Goal: Transaction & Acquisition: Book appointment/travel/reservation

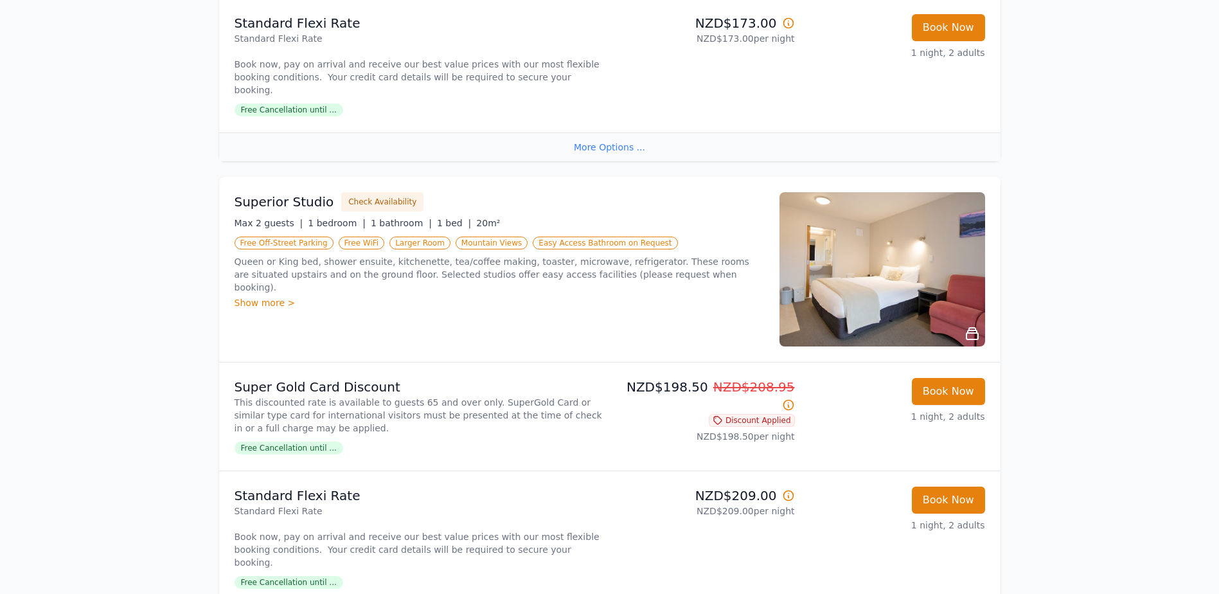
scroll to position [578, 0]
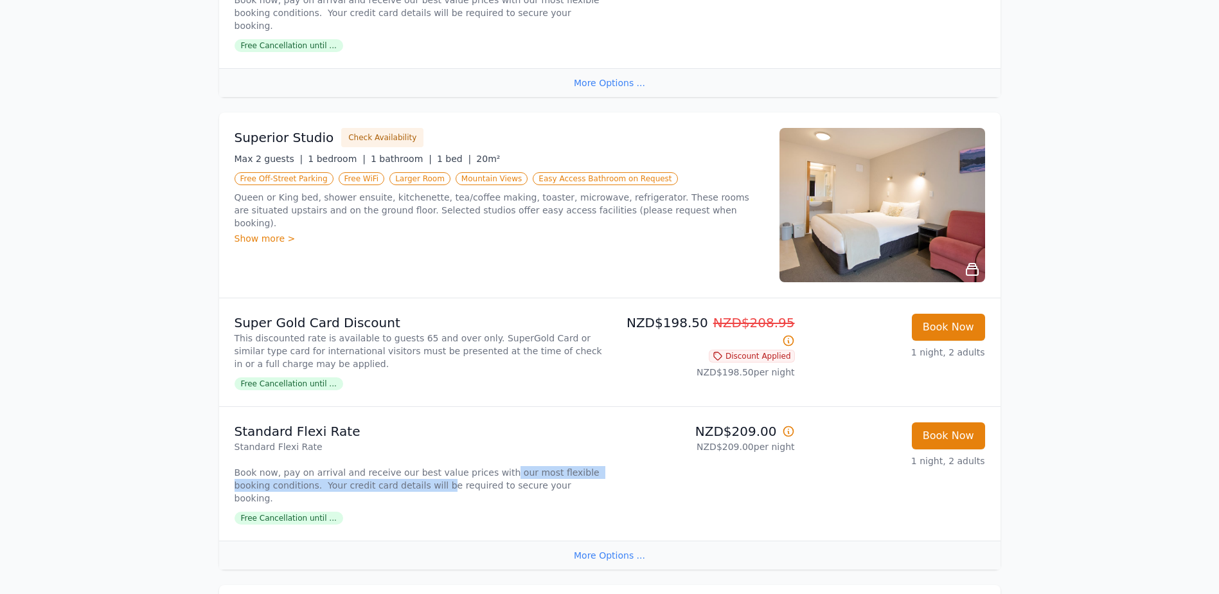
drag, startPoint x: 398, startPoint y: 468, endPoint x: 481, endPoint y: 464, distance: 83.0
click at [481, 464] on p "Standard Flexi Rate Book now, pay on arrival and receive our best value prices …" at bounding box center [420, 472] width 370 height 64
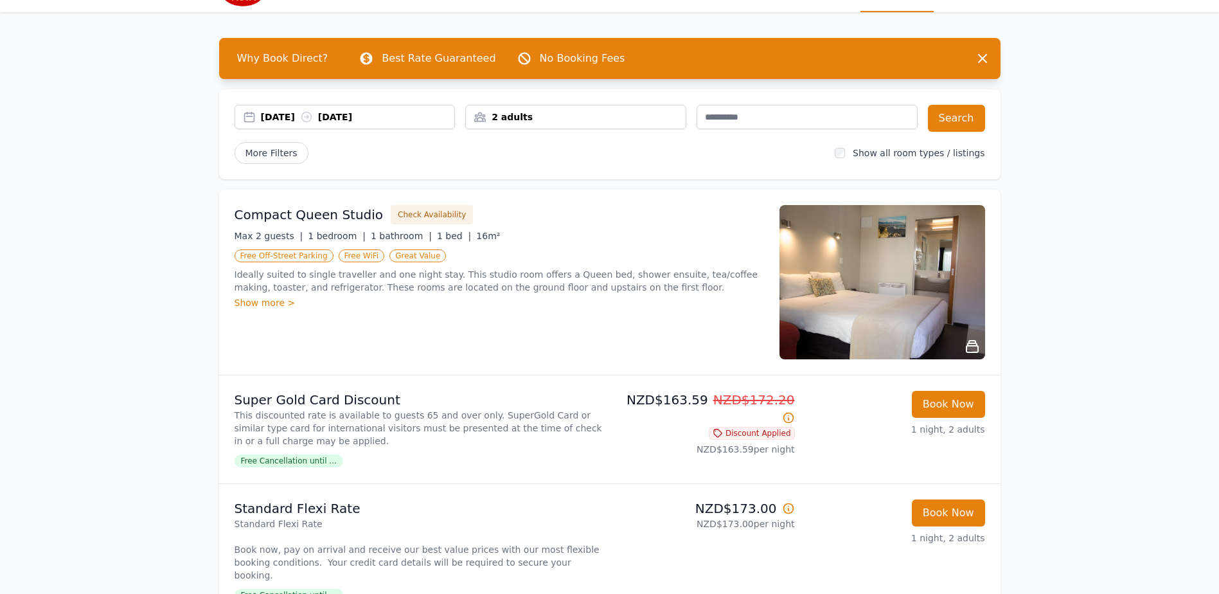
scroll to position [0, 0]
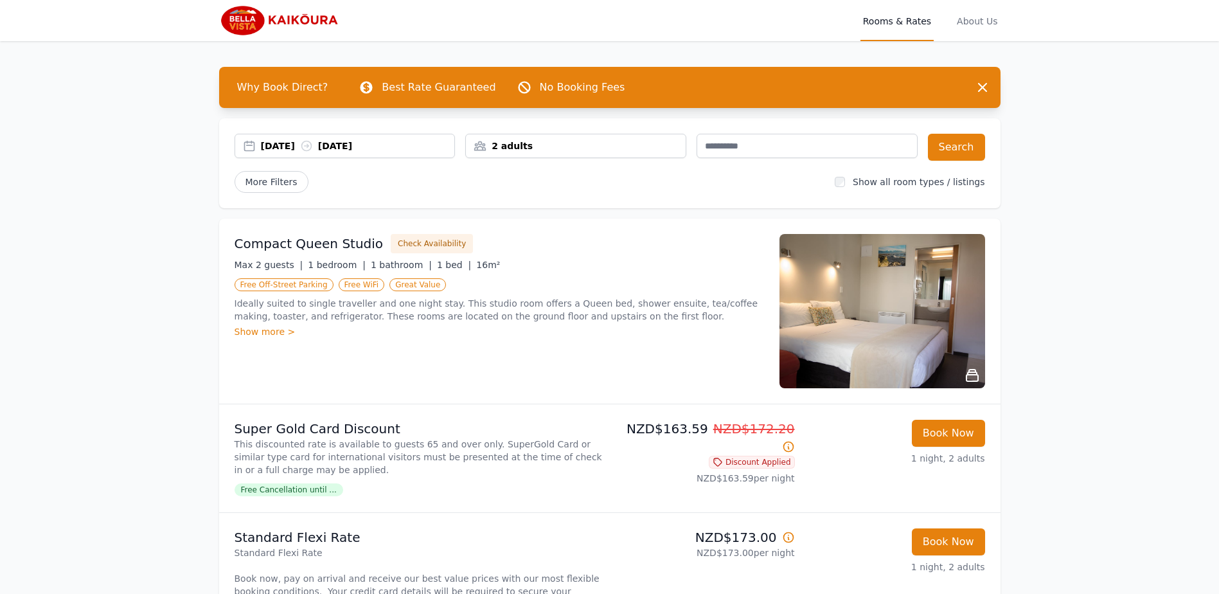
click at [434, 147] on div "06 Oct 2025 07 Oct 2025" at bounding box center [358, 145] width 194 height 13
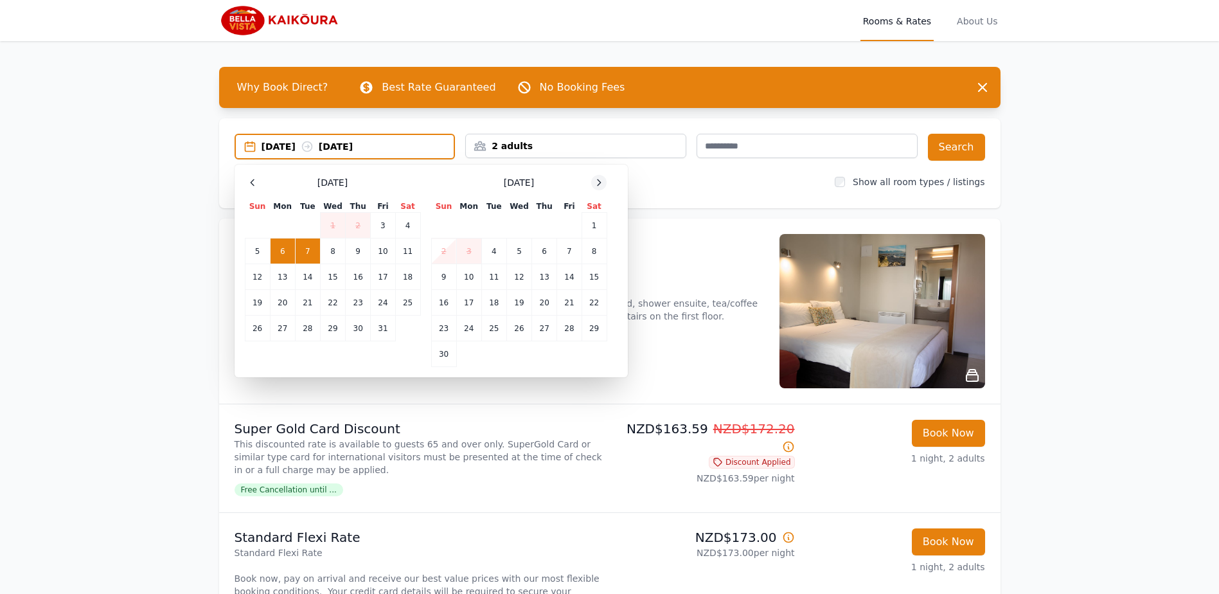
click at [594, 186] on icon at bounding box center [599, 182] width 10 height 10
click at [597, 272] on td "20" at bounding box center [594, 277] width 25 height 26
click at [446, 302] on td "21" at bounding box center [443, 303] width 25 height 26
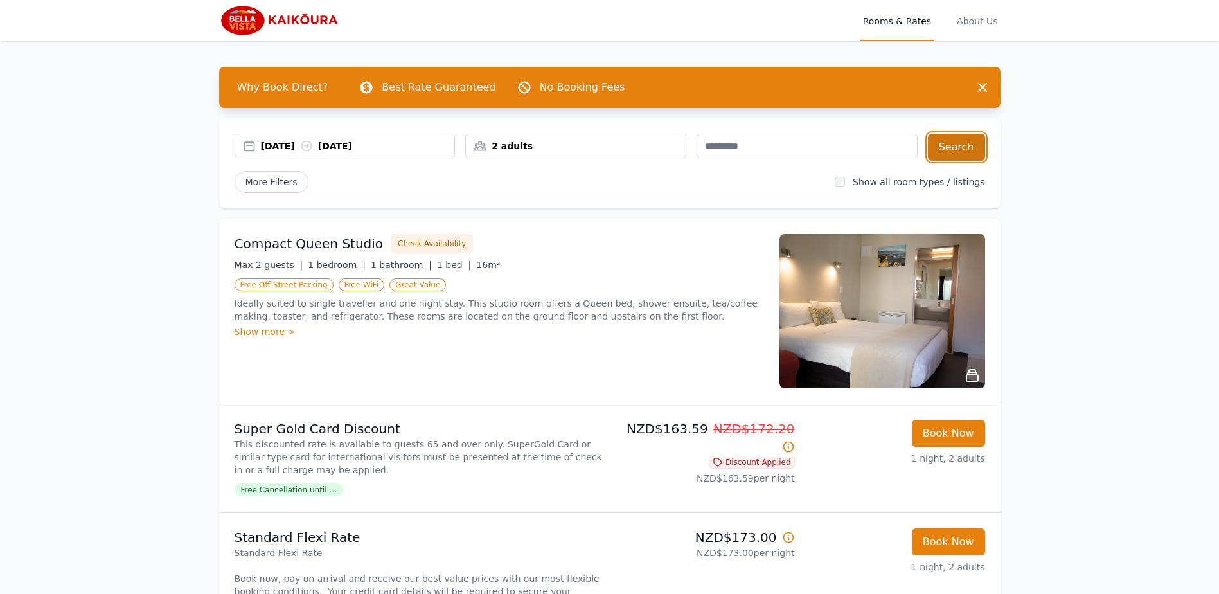
click at [964, 150] on button "Search" at bounding box center [956, 147] width 57 height 27
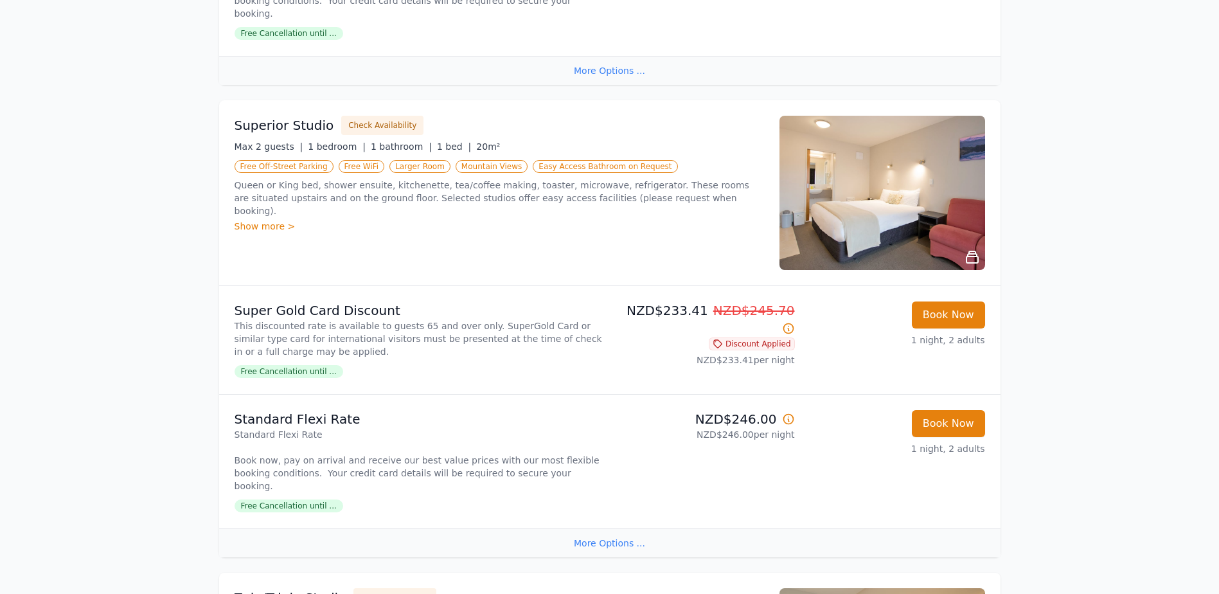
scroll to position [578, 0]
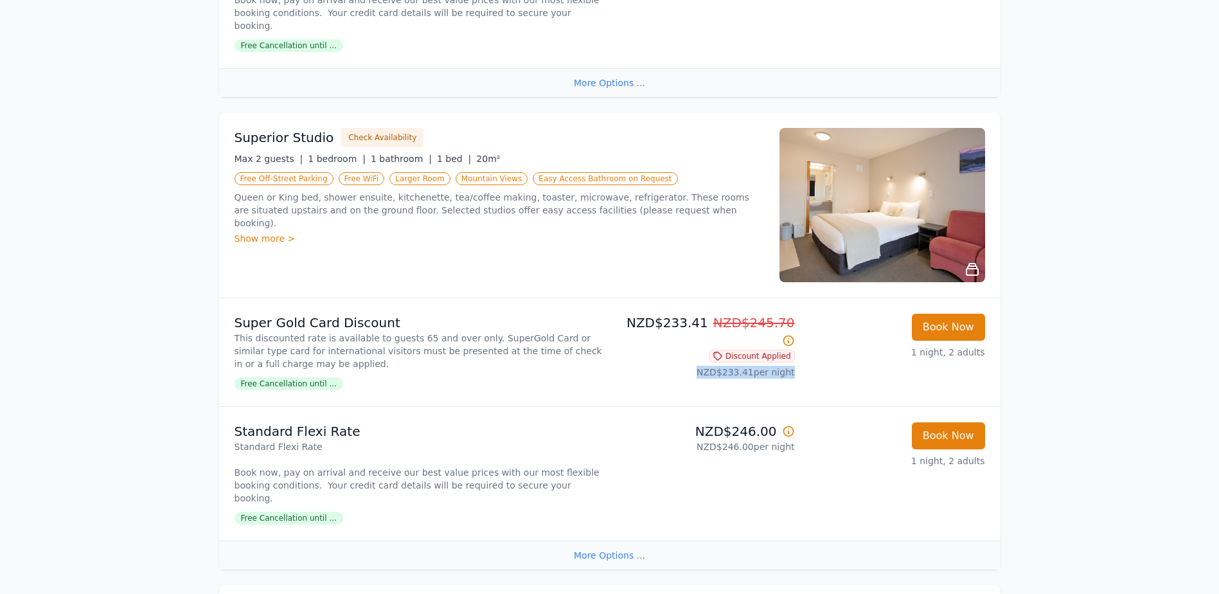
drag, startPoint x: 793, startPoint y: 343, endPoint x: 709, endPoint y: 341, distance: 84.2
click at [709, 366] on p "NZD$233.41 per night" at bounding box center [705, 372] width 180 height 13
click at [801, 347] on li "Super Gold Card Discount This discounted rate is available to guests 65 and ove…" at bounding box center [609, 352] width 781 height 108
drag, startPoint x: 801, startPoint y: 342, endPoint x: 678, endPoint y: 339, distance: 123.4
click at [678, 339] on li "Super Gold Card Discount This discounted rate is available to guests 65 and ove…" at bounding box center [609, 352] width 781 height 108
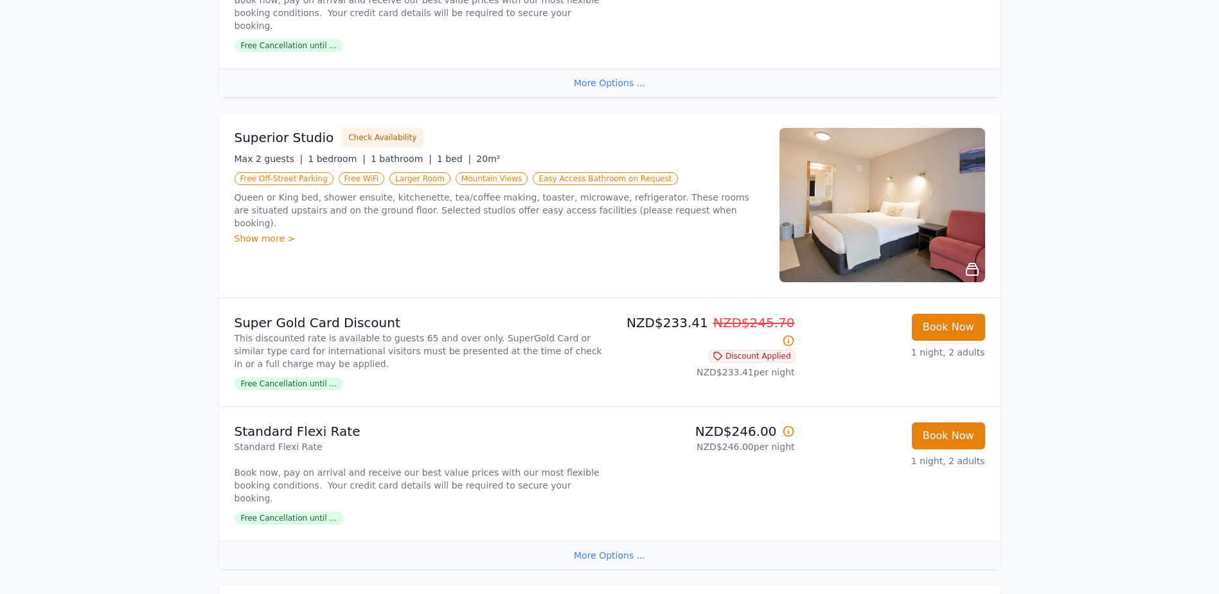
drag, startPoint x: 870, startPoint y: 452, endPoint x: 815, endPoint y: 442, distance: 56.1
click at [859, 454] on p "1 night, 2 adults" at bounding box center [895, 460] width 180 height 13
drag, startPoint x: 815, startPoint y: 442, endPoint x: 690, endPoint y: 432, distance: 125.0
click at [690, 432] on li "Standard Flexi Rate Standard Flexi Rate Book now, pay on arrival and receive ou…" at bounding box center [609, 473] width 781 height 134
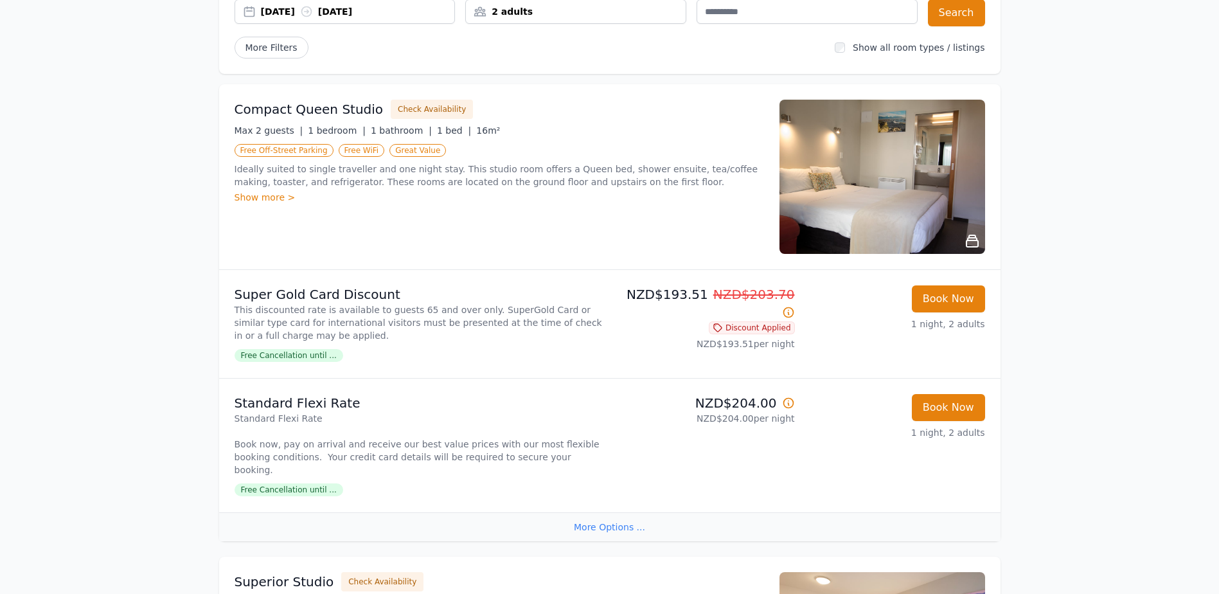
scroll to position [0, 0]
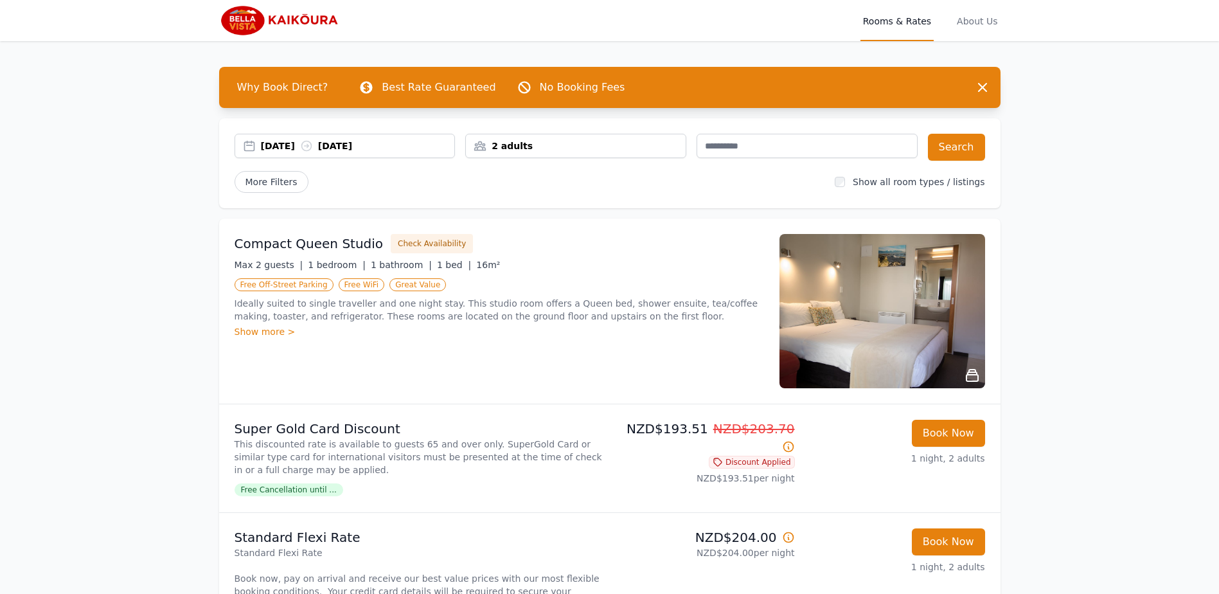
click at [418, 144] on div "20 Dec 2025 21 Dec 2025" at bounding box center [358, 145] width 194 height 13
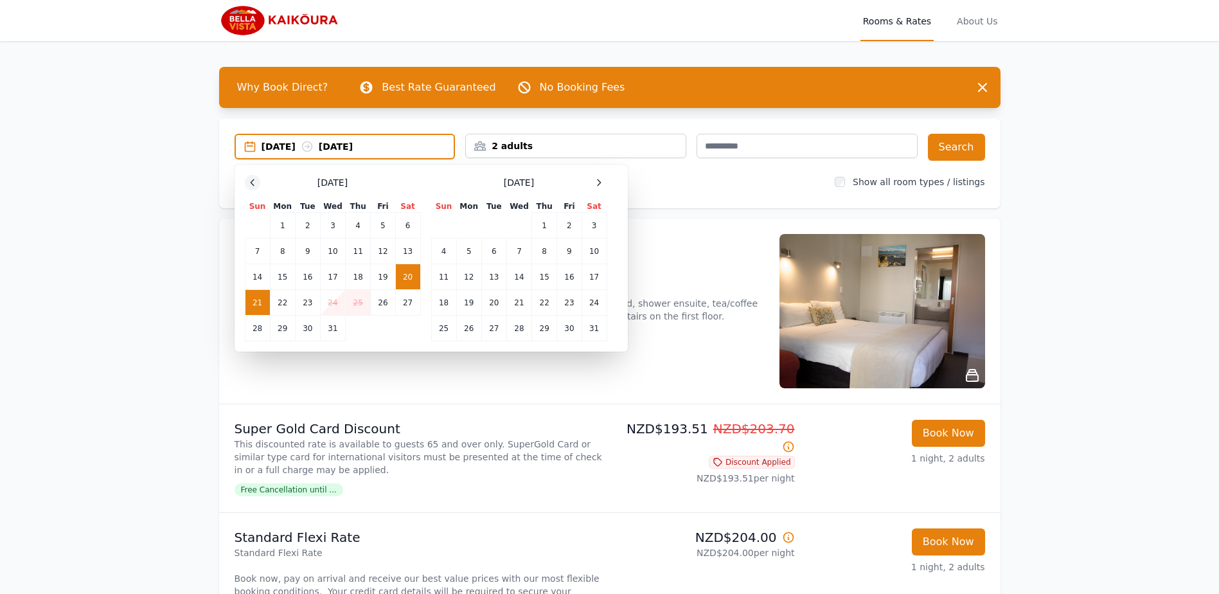
click at [251, 181] on icon at bounding box center [252, 182] width 3 height 6
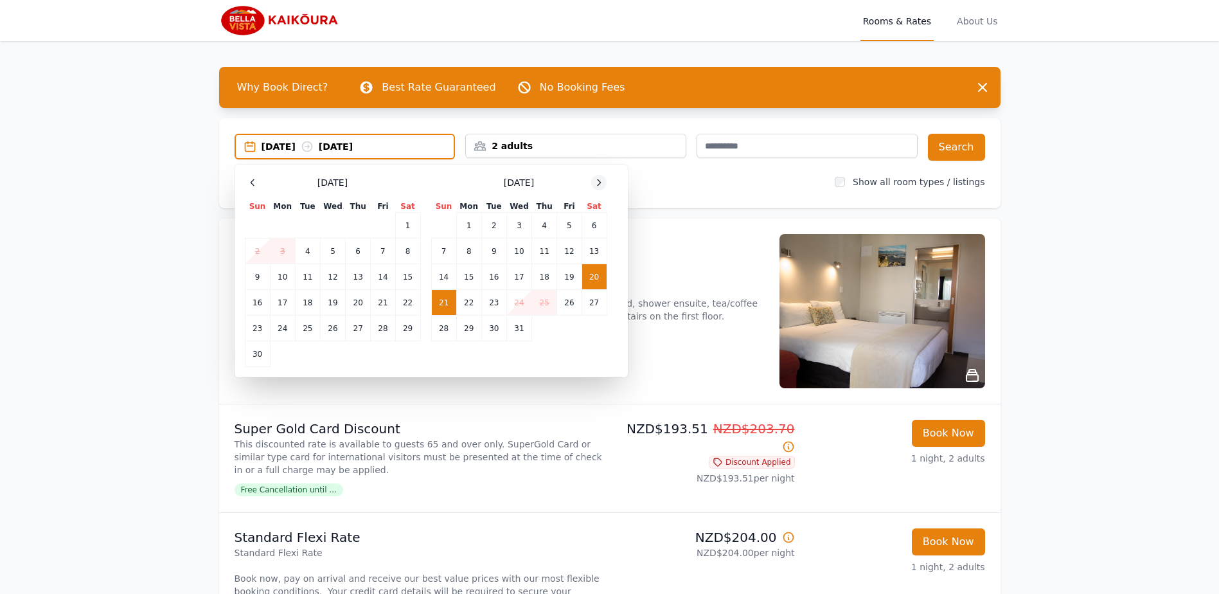
click at [600, 183] on icon at bounding box center [599, 182] width 10 height 10
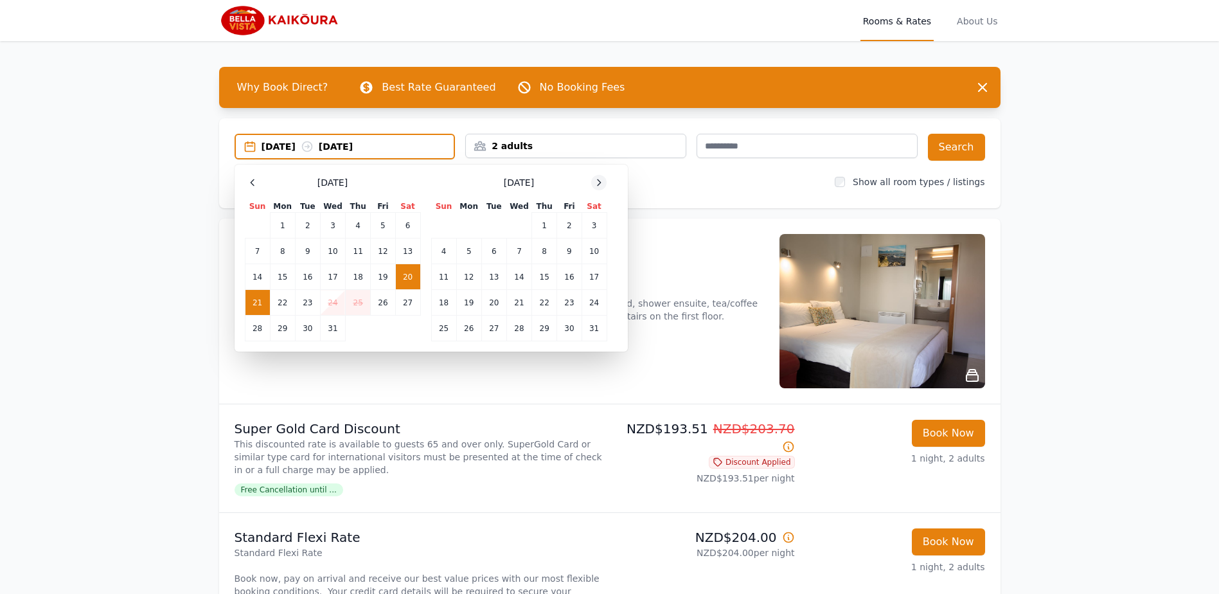
click at [600, 183] on icon at bounding box center [599, 182] width 10 height 10
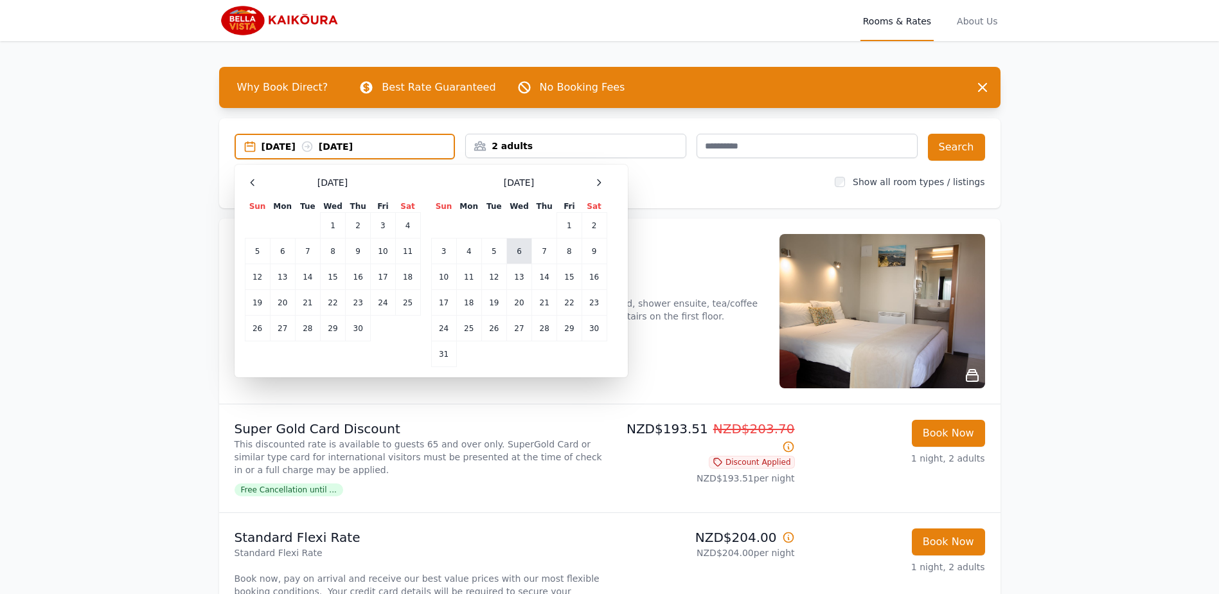
click at [522, 253] on td "6" at bounding box center [518, 251] width 25 height 26
click at [565, 249] on td "8" at bounding box center [569, 251] width 24 height 26
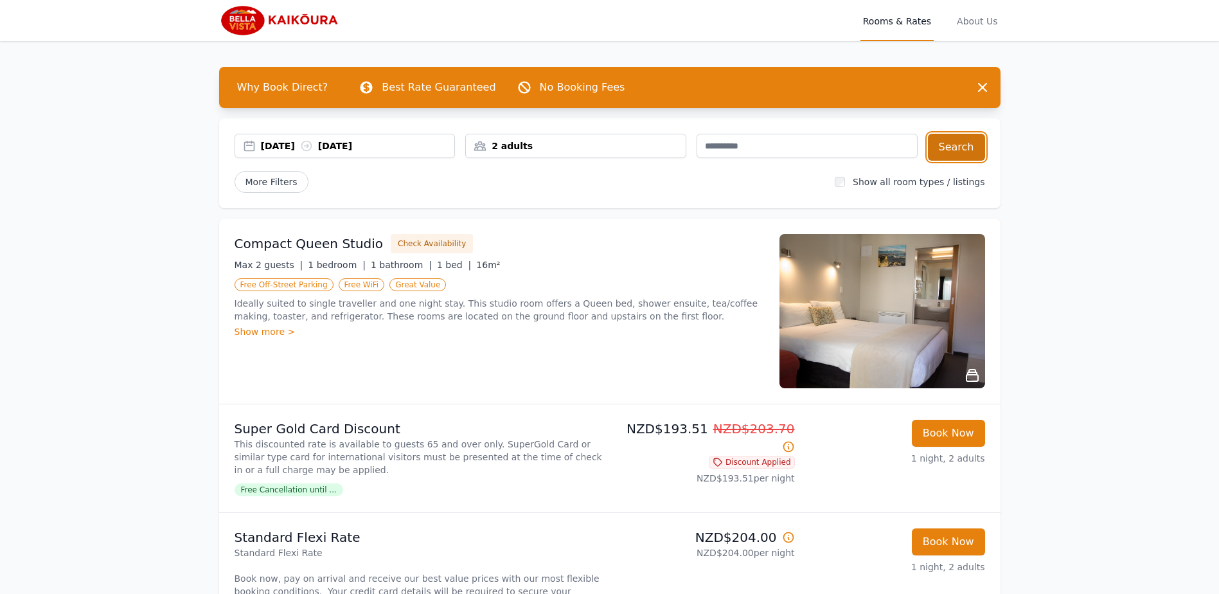
click at [963, 150] on button "Search" at bounding box center [956, 147] width 57 height 27
drag, startPoint x: 368, startPoint y: 150, endPoint x: 350, endPoint y: 162, distance: 21.2
click at [368, 149] on div "06 May 2026 08 May 2026" at bounding box center [358, 145] width 194 height 13
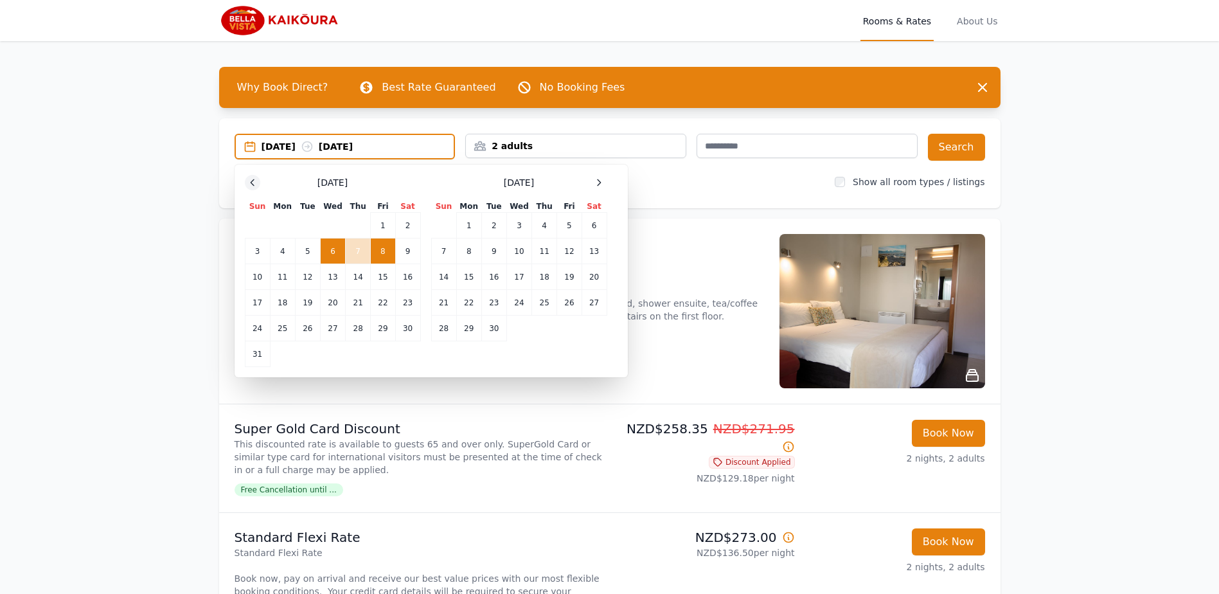
click at [251, 182] on icon at bounding box center [252, 182] width 10 height 10
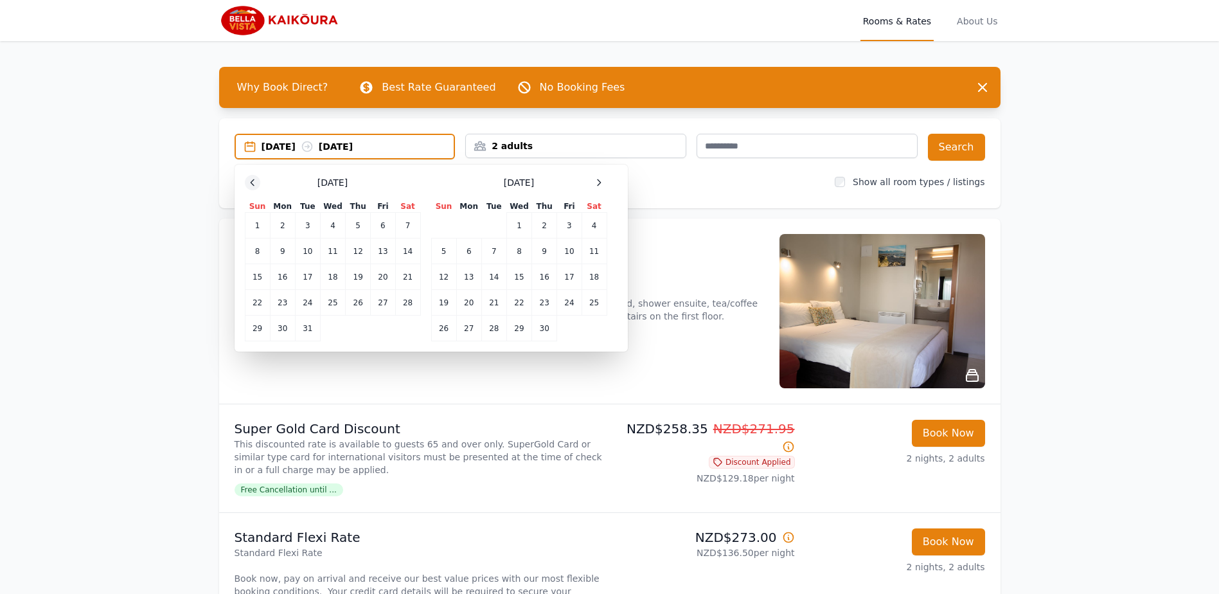
click at [251, 182] on icon at bounding box center [252, 182] width 10 height 10
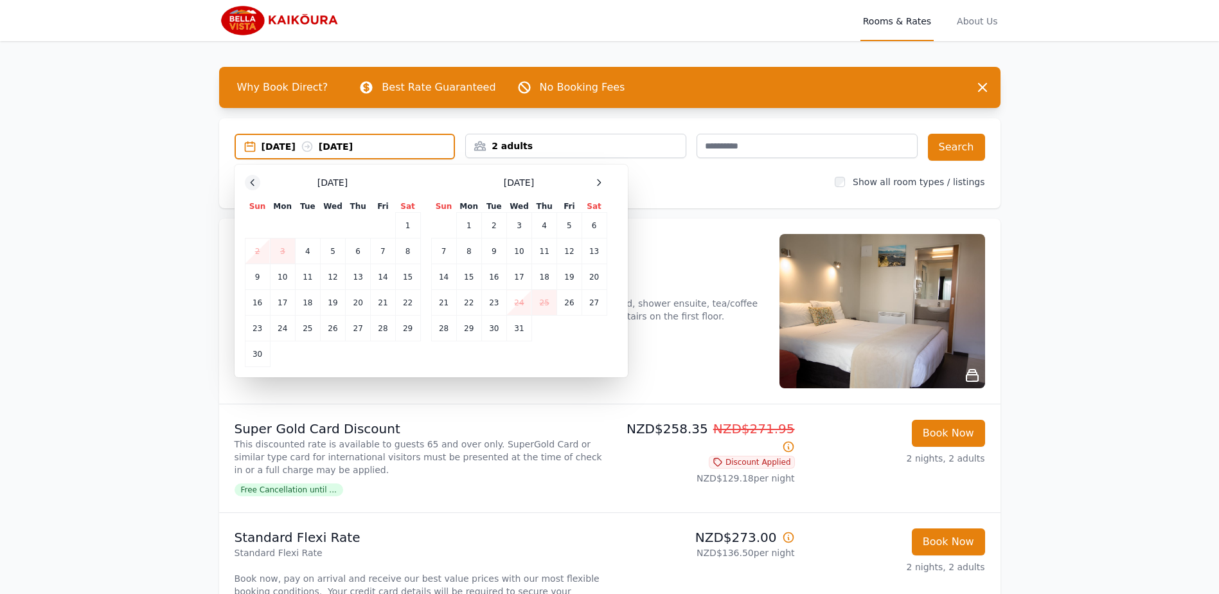
click at [251, 182] on icon at bounding box center [252, 182] width 10 height 10
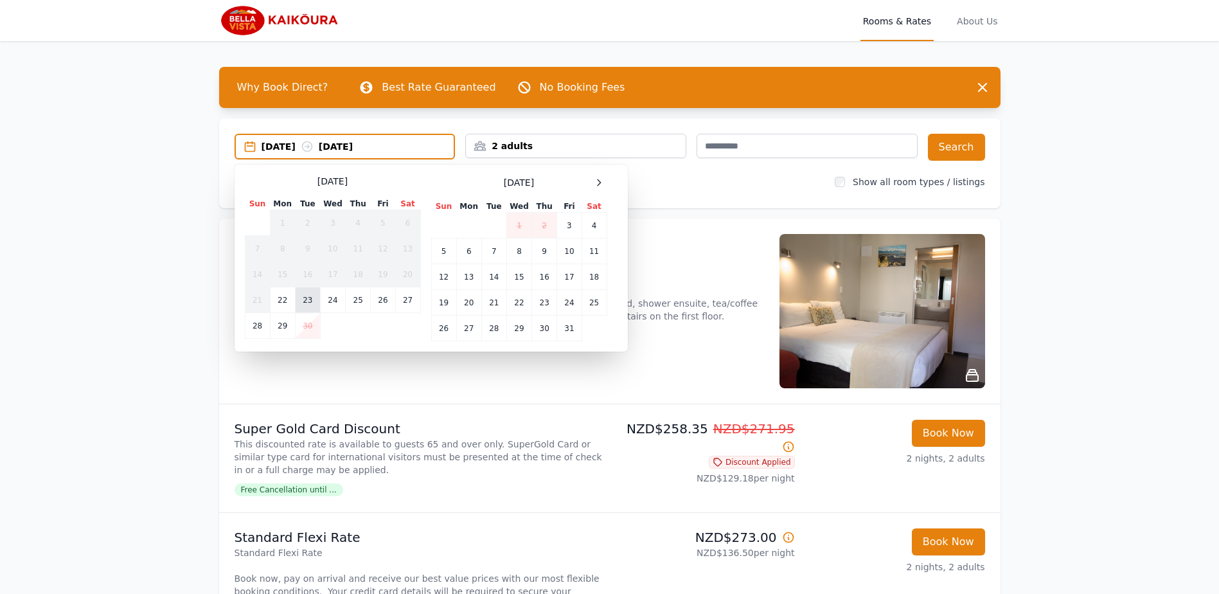
click at [311, 303] on td "23" at bounding box center [307, 300] width 25 height 26
click at [332, 301] on td "24" at bounding box center [332, 300] width 25 height 26
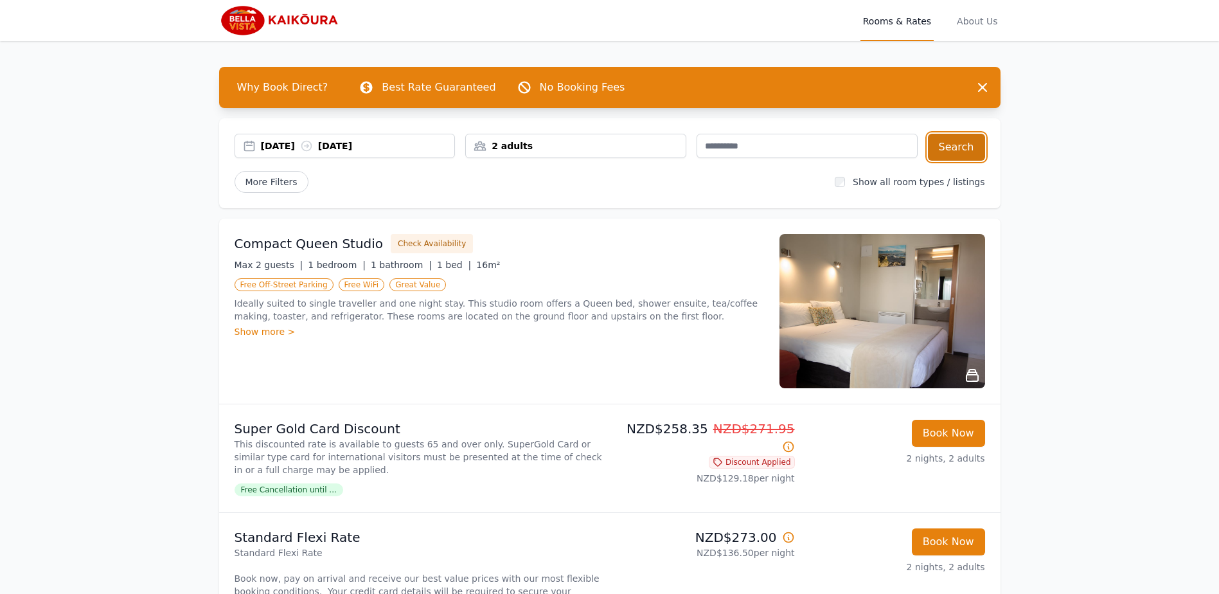
click at [954, 149] on button "Search" at bounding box center [956, 147] width 57 height 27
click at [428, 142] on div "23 Sep 2025 24 Sep 2025" at bounding box center [358, 145] width 194 height 13
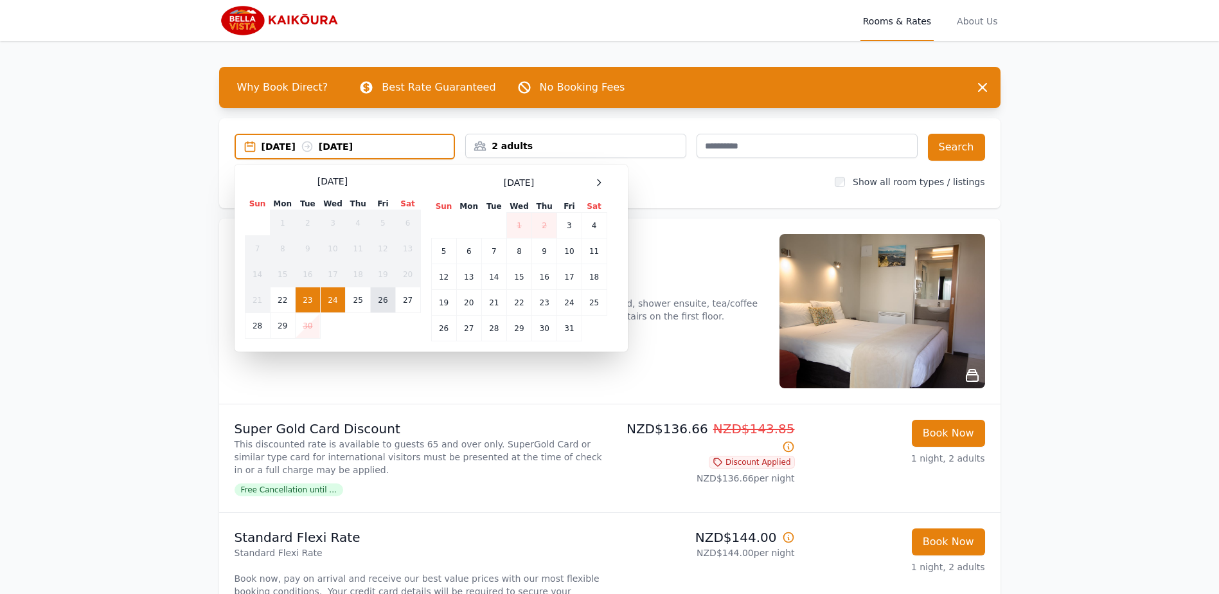
click at [377, 301] on td "26" at bounding box center [383, 300] width 24 height 26
click at [405, 298] on td "27" at bounding box center [407, 300] width 25 height 26
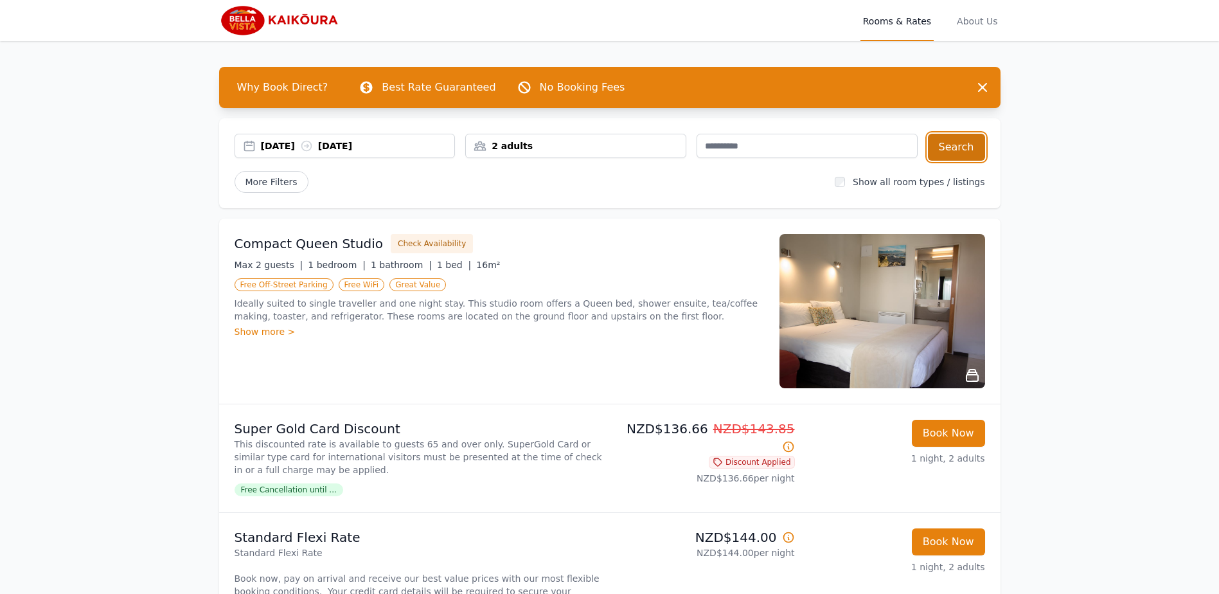
click at [941, 154] on button "Search" at bounding box center [956, 147] width 57 height 27
click at [447, 147] on div "26 Sep 2025 27 Sep 2025" at bounding box center [358, 145] width 194 height 13
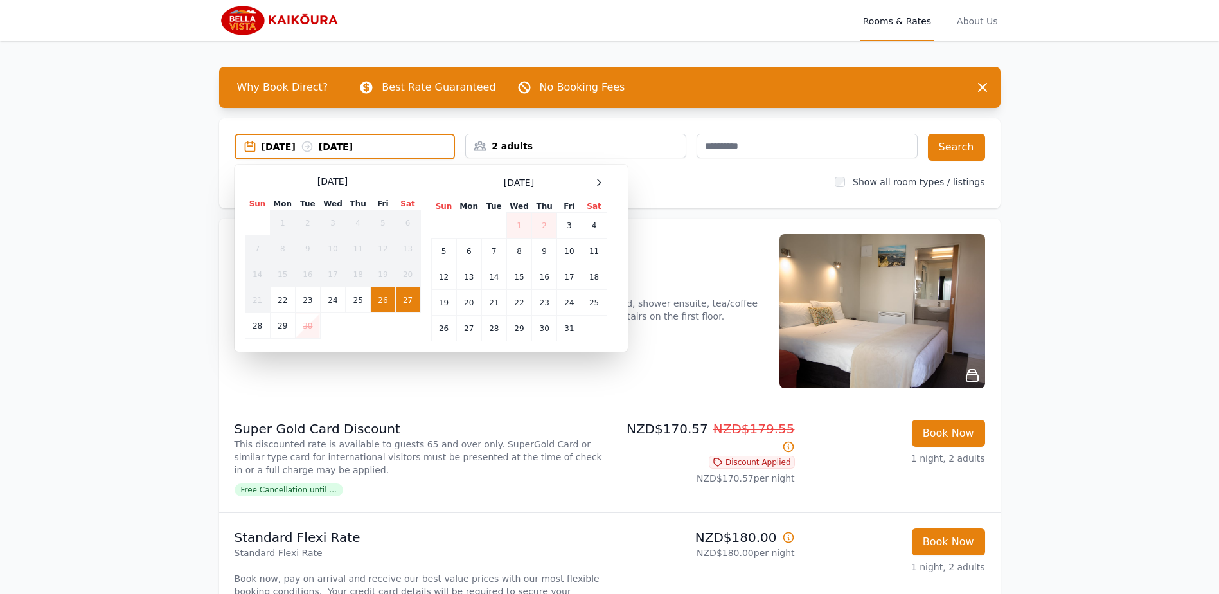
click at [412, 302] on td "27" at bounding box center [407, 300] width 25 height 26
click at [259, 328] on td "28" at bounding box center [257, 326] width 25 height 26
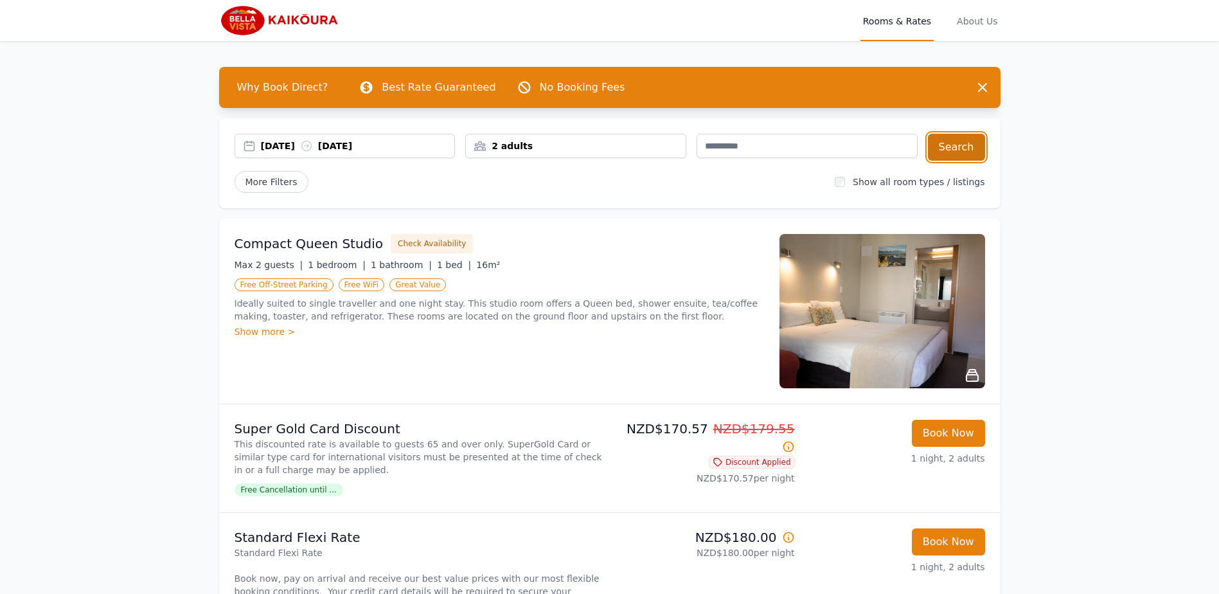
click at [964, 147] on button "Search" at bounding box center [956, 147] width 57 height 27
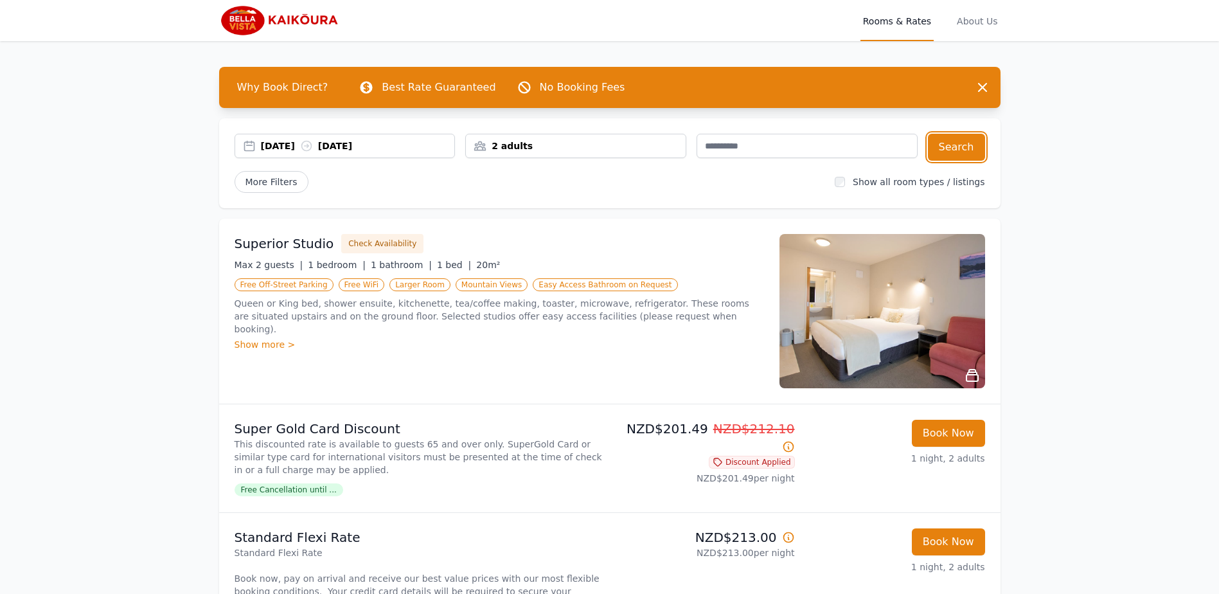
click at [425, 144] on div "27 Sep 2025 28 Sep 2025" at bounding box center [358, 145] width 194 height 13
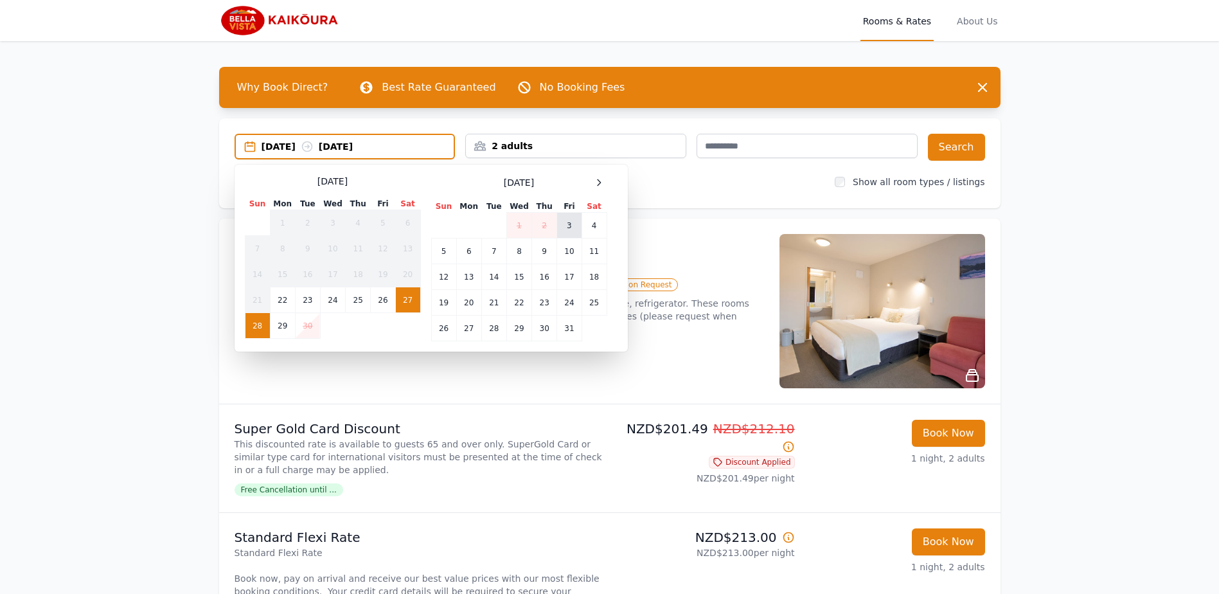
click at [569, 224] on td "3" at bounding box center [569, 226] width 24 height 26
click at [596, 224] on td "4" at bounding box center [594, 226] width 25 height 26
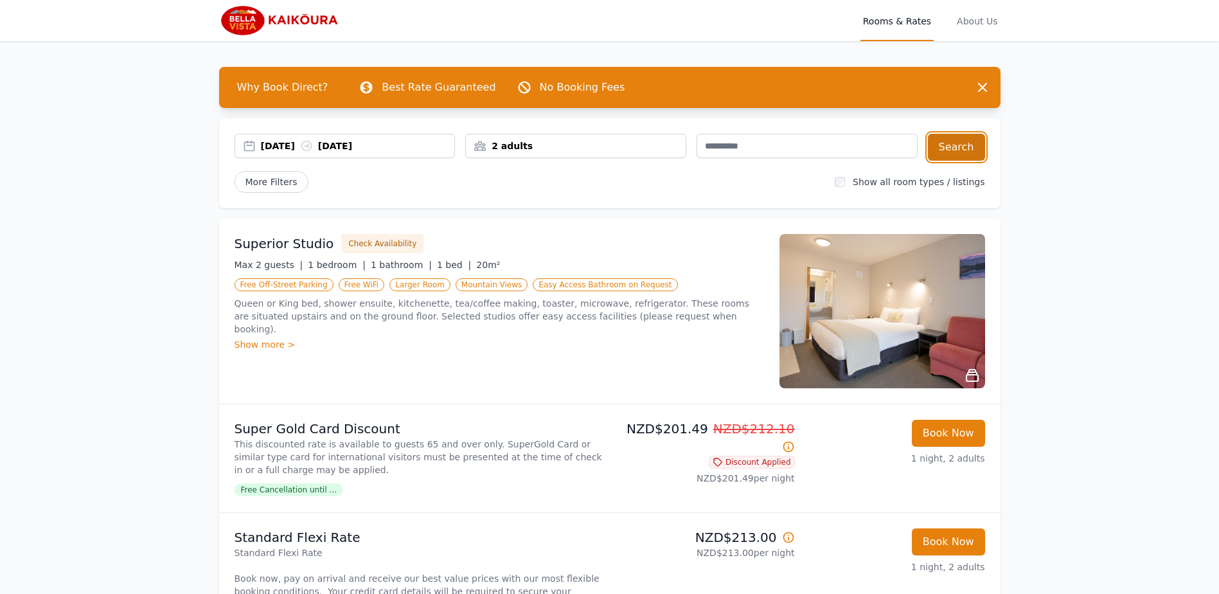
click at [956, 157] on button "Search" at bounding box center [956, 147] width 57 height 27
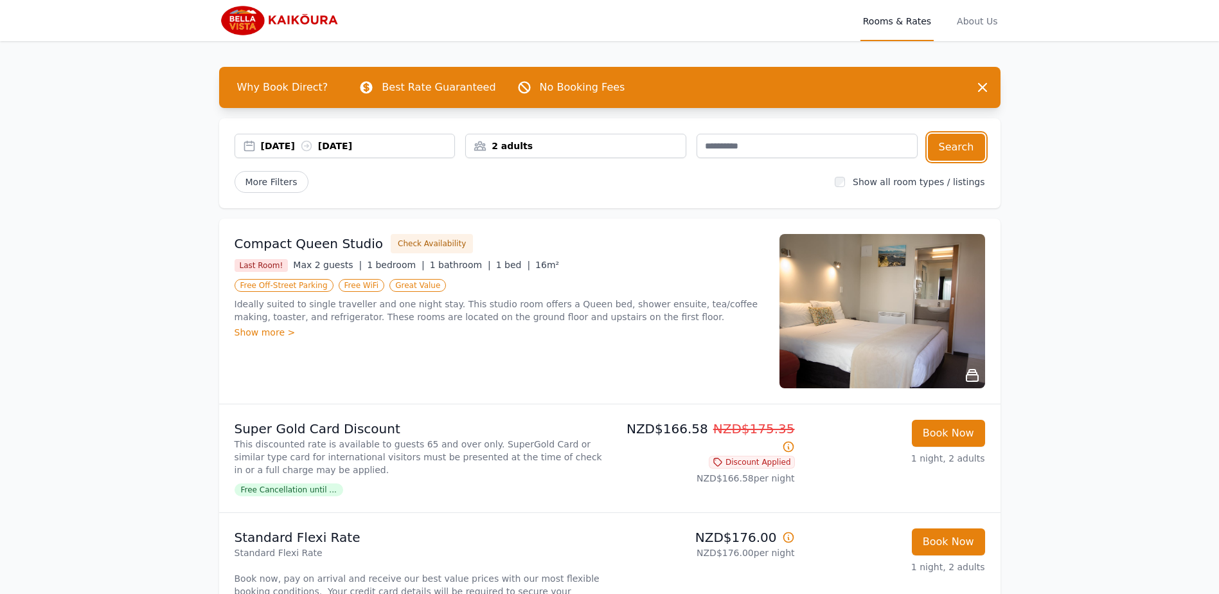
click at [385, 144] on div "03 Oct 2025 04 Oct 2025" at bounding box center [358, 145] width 194 height 13
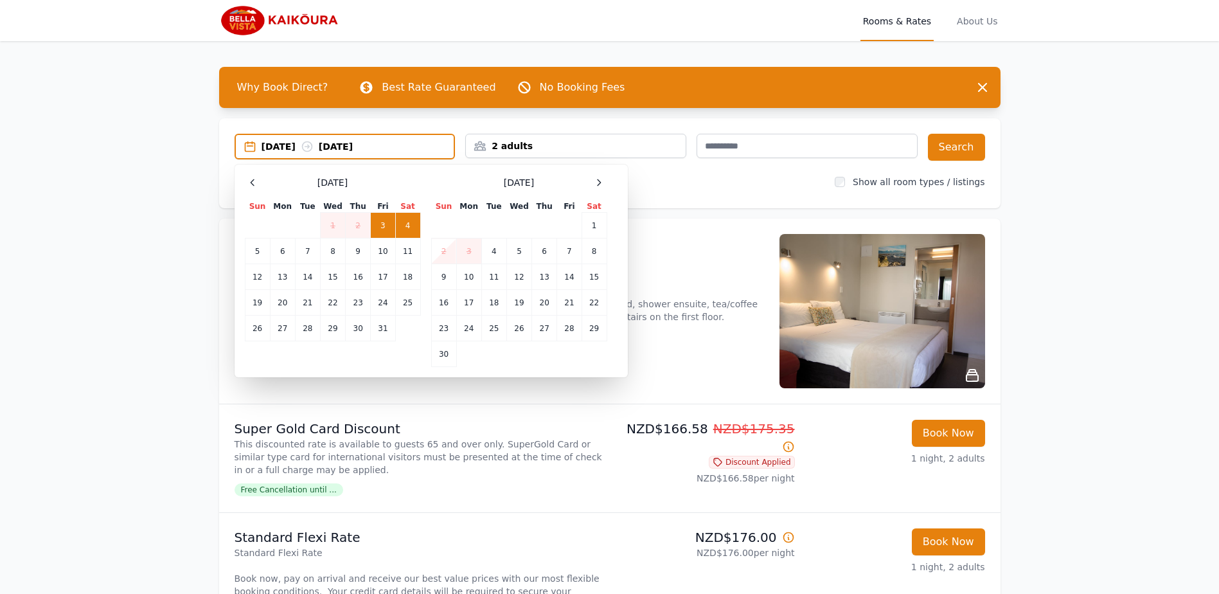
click at [413, 223] on td "4" at bounding box center [407, 226] width 25 height 26
click at [254, 251] on td "5" at bounding box center [257, 251] width 25 height 26
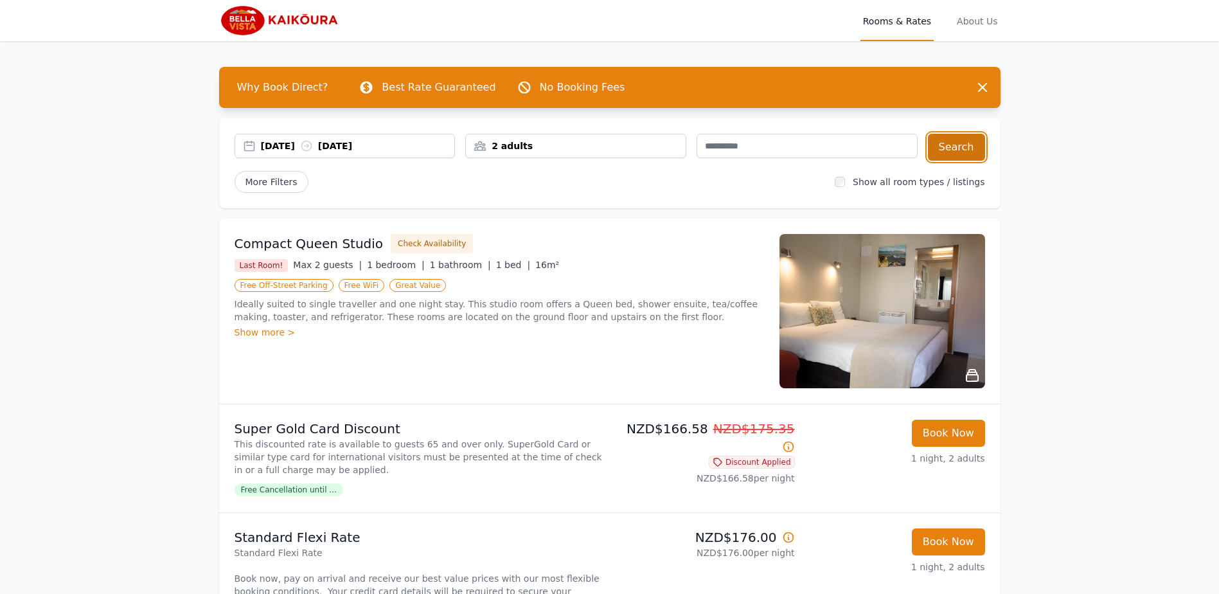
click at [962, 150] on button "Search" at bounding box center [956, 147] width 57 height 27
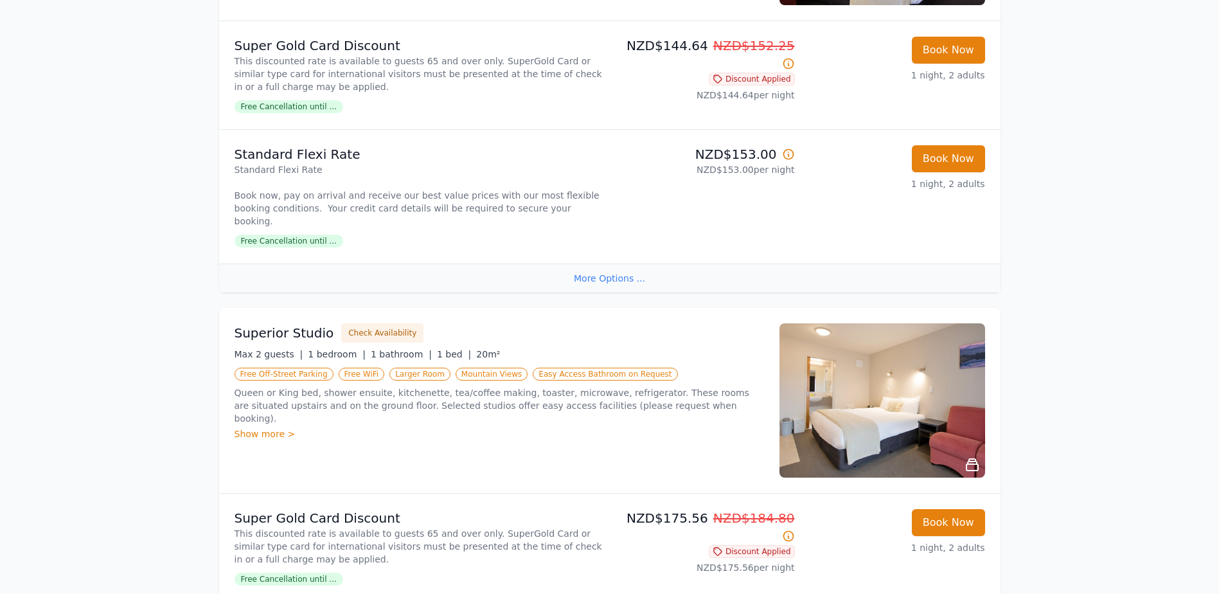
scroll to position [386, 0]
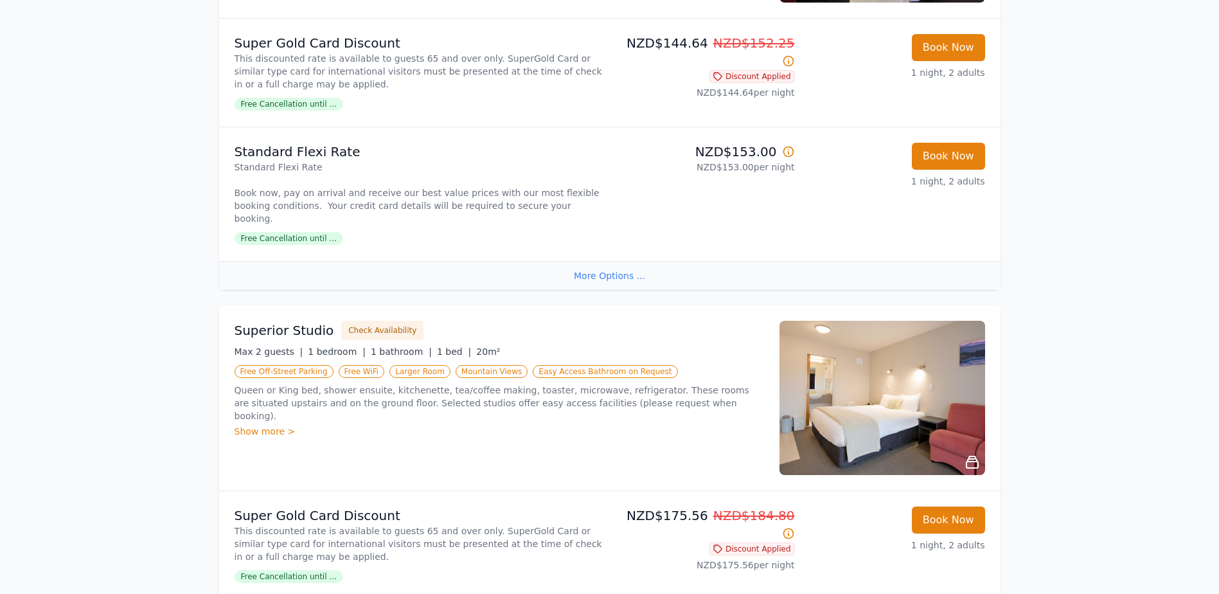
click at [303, 194] on p "Standard Flexi Rate Book now, pay on arrival and receive our best value prices …" at bounding box center [420, 193] width 370 height 64
click at [280, 157] on p "Standard Flexi Rate" at bounding box center [420, 152] width 370 height 18
click at [609, 261] on div "More Options ..." at bounding box center [609, 275] width 781 height 29
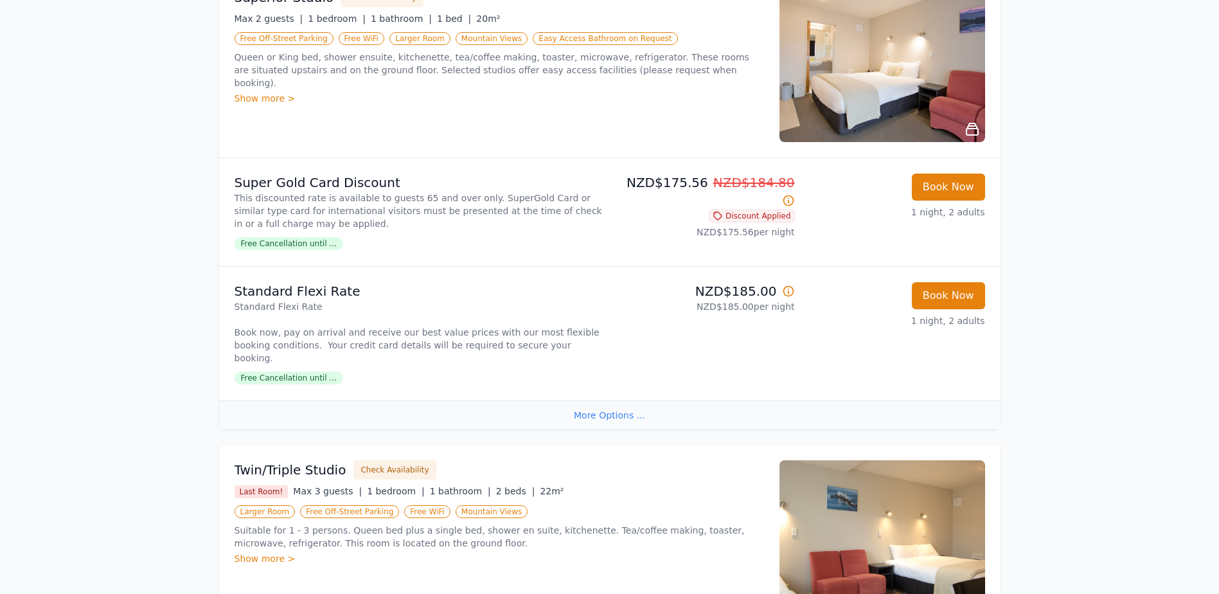
scroll to position [707, 0]
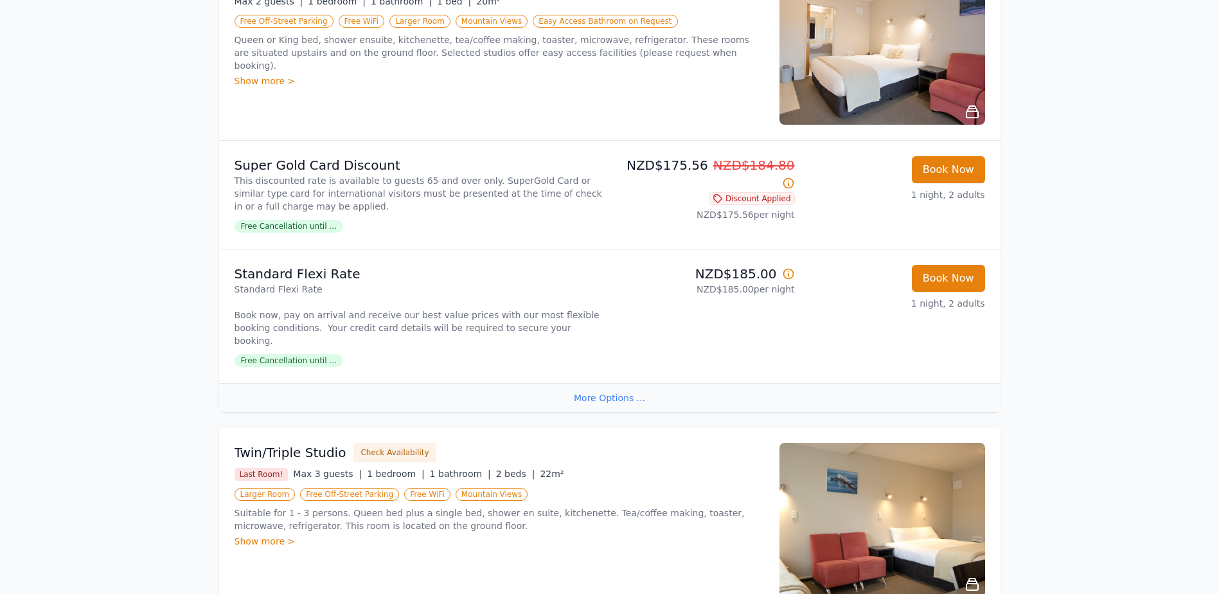
drag, startPoint x: 311, startPoint y: 299, endPoint x: 542, endPoint y: 313, distance: 231.1
click at [542, 313] on p "Standard Flexi Rate Book now, pay on arrival and receive our best value prices …" at bounding box center [420, 315] width 370 height 64
click at [289, 265] on p "Standard Flexi Rate" at bounding box center [420, 274] width 370 height 18
drag, startPoint x: 233, startPoint y: 299, endPoint x: 595, endPoint y: 315, distance: 362.7
click at [595, 315] on li "Standard Flexi Rate Standard Flexi Rate Book now, pay on arrival and receive ou…" at bounding box center [609, 316] width 781 height 134
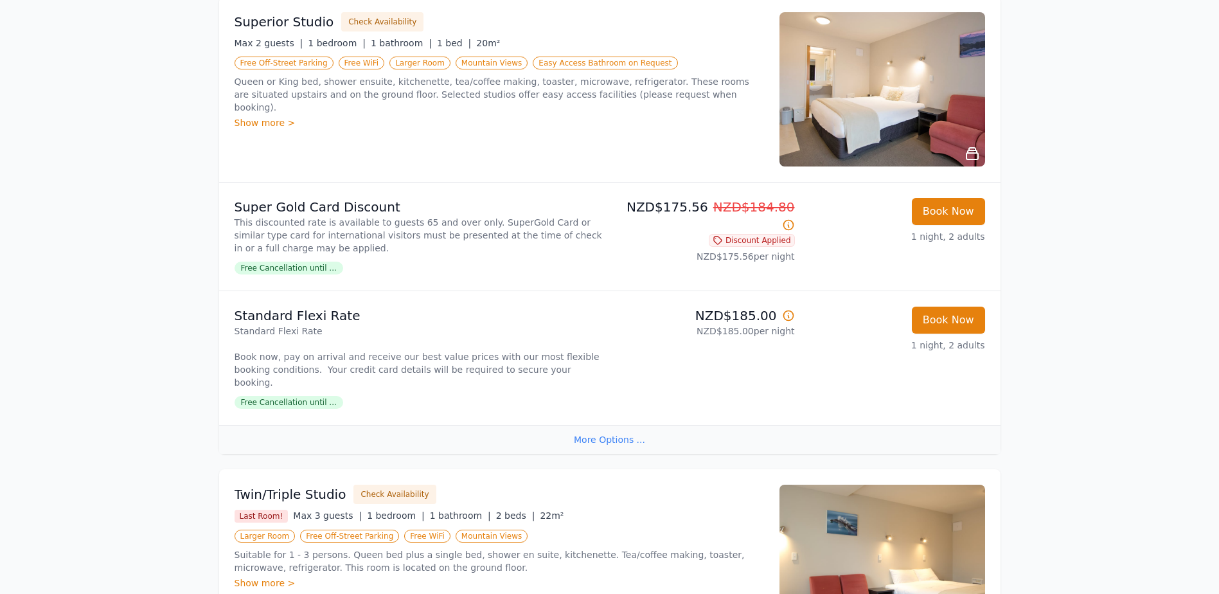
scroll to position [643, 0]
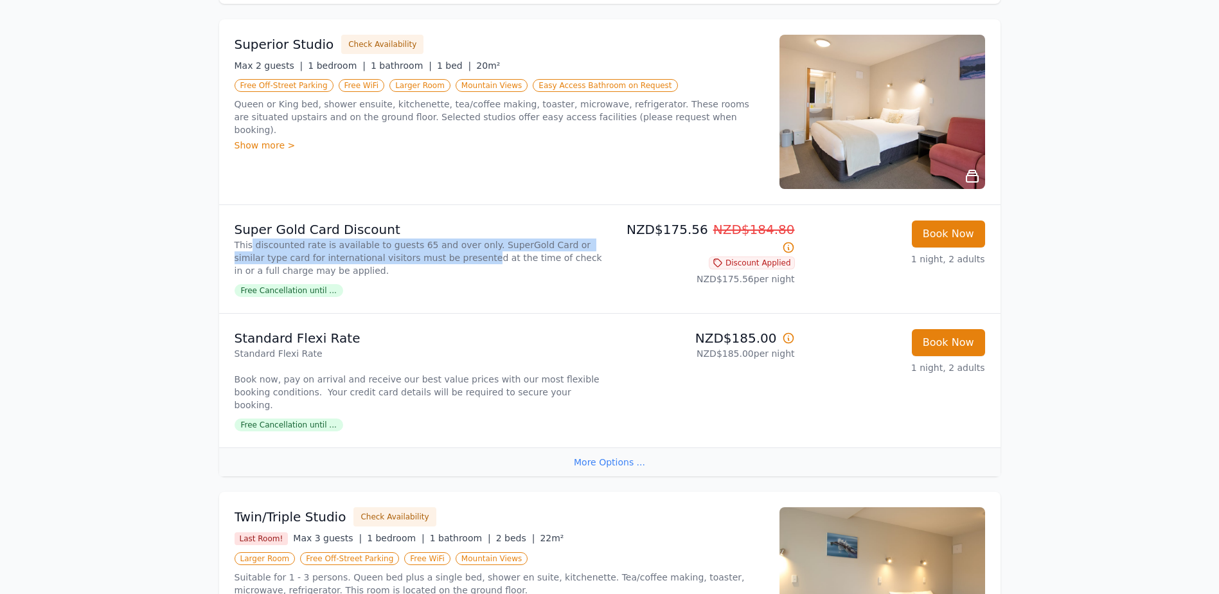
drag, startPoint x: 250, startPoint y: 229, endPoint x: 419, endPoint y: 239, distance: 169.3
click at [419, 239] on p "This discounted rate is available to guests 65 and over only. SuperGold Card or…" at bounding box center [420, 257] width 370 height 39
drag, startPoint x: 419, startPoint y: 239, endPoint x: 409, endPoint y: 244, distance: 10.9
click at [409, 244] on p "This discounted rate is available to guests 65 and over only. SuperGold Card or…" at bounding box center [420, 257] width 370 height 39
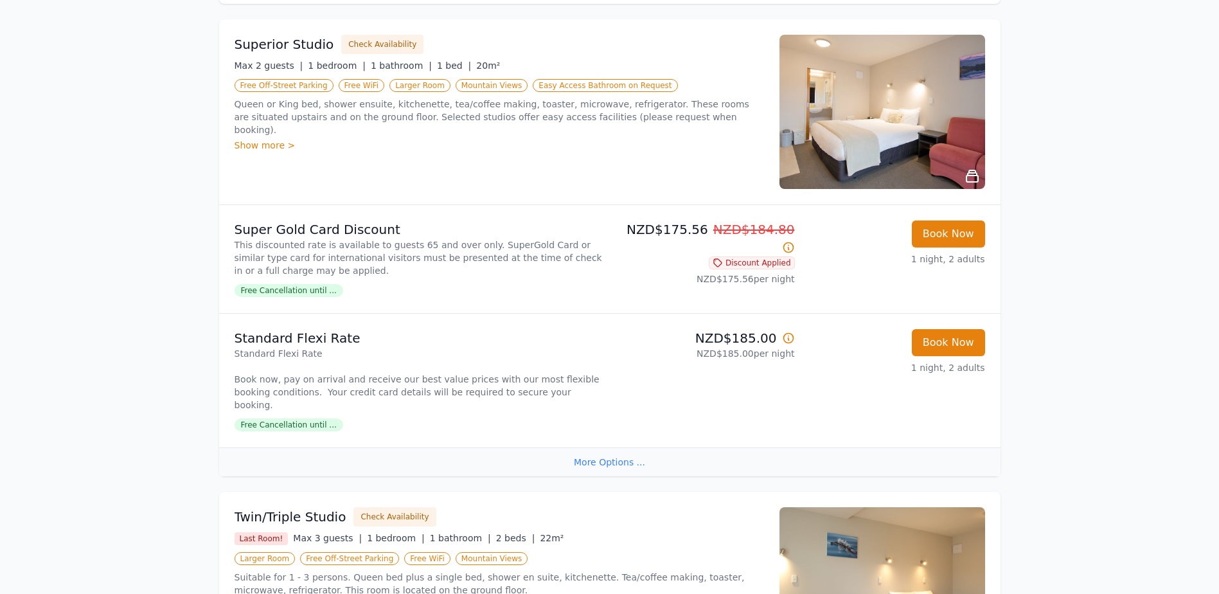
drag, startPoint x: 231, startPoint y: 360, endPoint x: 563, endPoint y: 384, distance: 332.4
click at [563, 384] on li "Standard Flexi Rate Standard Flexi Rate Book now, pay on arrival and receive ou…" at bounding box center [609, 380] width 781 height 134
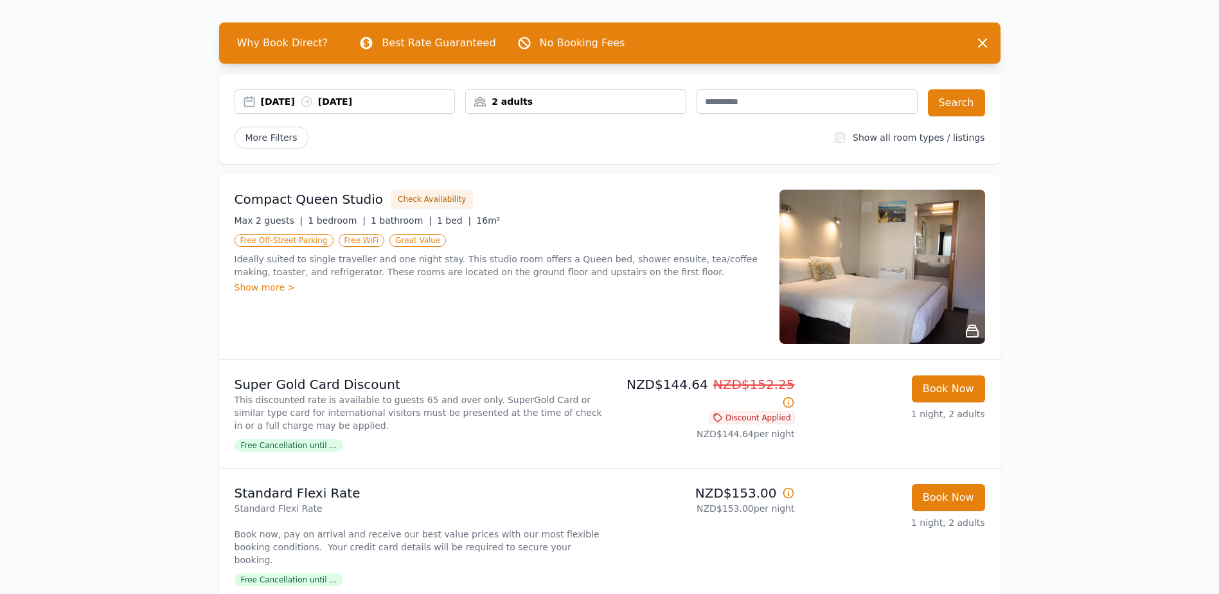
scroll to position [0, 0]
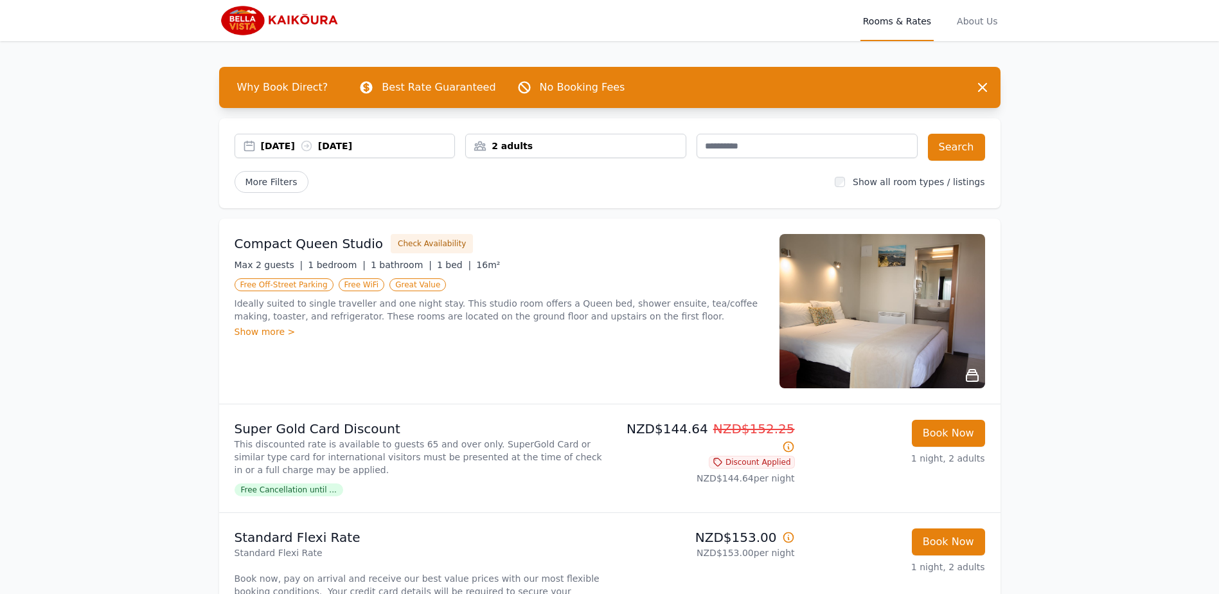
click at [447, 142] on div "04 Oct 2025 05 Oct 2025" at bounding box center [358, 145] width 194 height 13
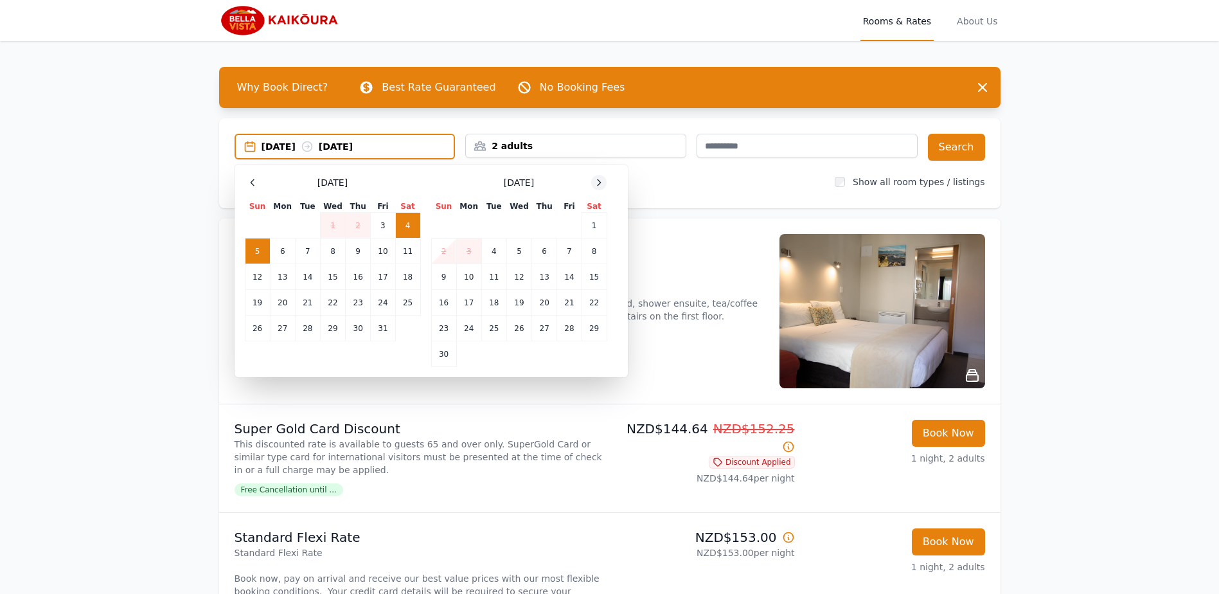
click at [603, 184] on icon at bounding box center [599, 182] width 10 height 10
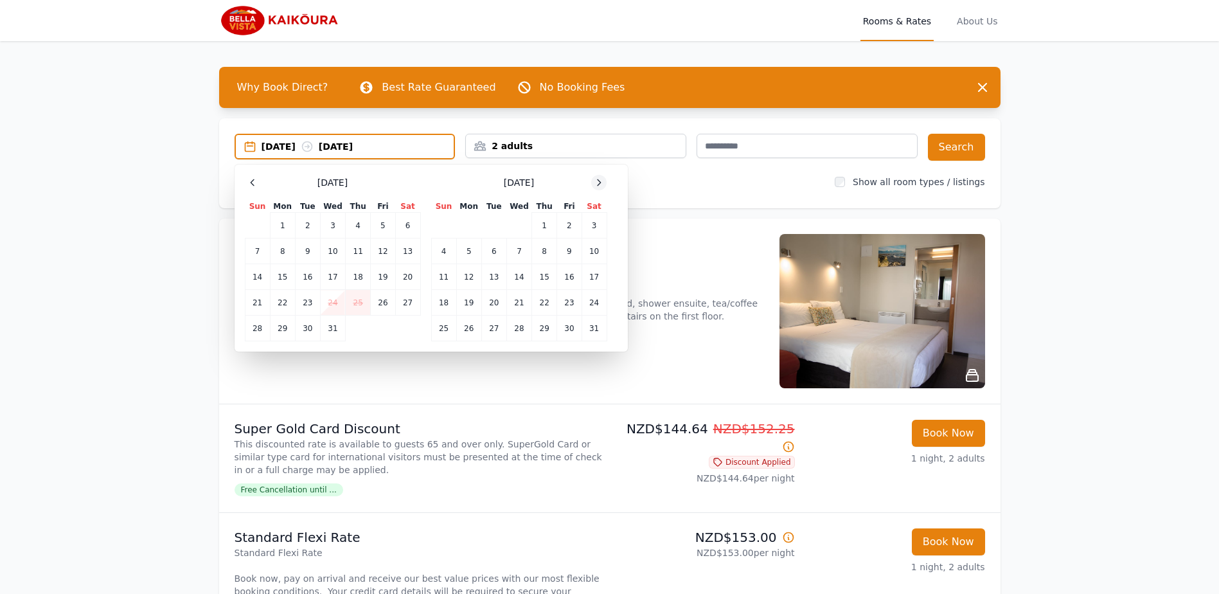
click at [603, 184] on icon at bounding box center [599, 182] width 10 height 10
click at [497, 256] on td "10" at bounding box center [493, 251] width 25 height 26
click at [517, 253] on td "11" at bounding box center [518, 251] width 25 height 26
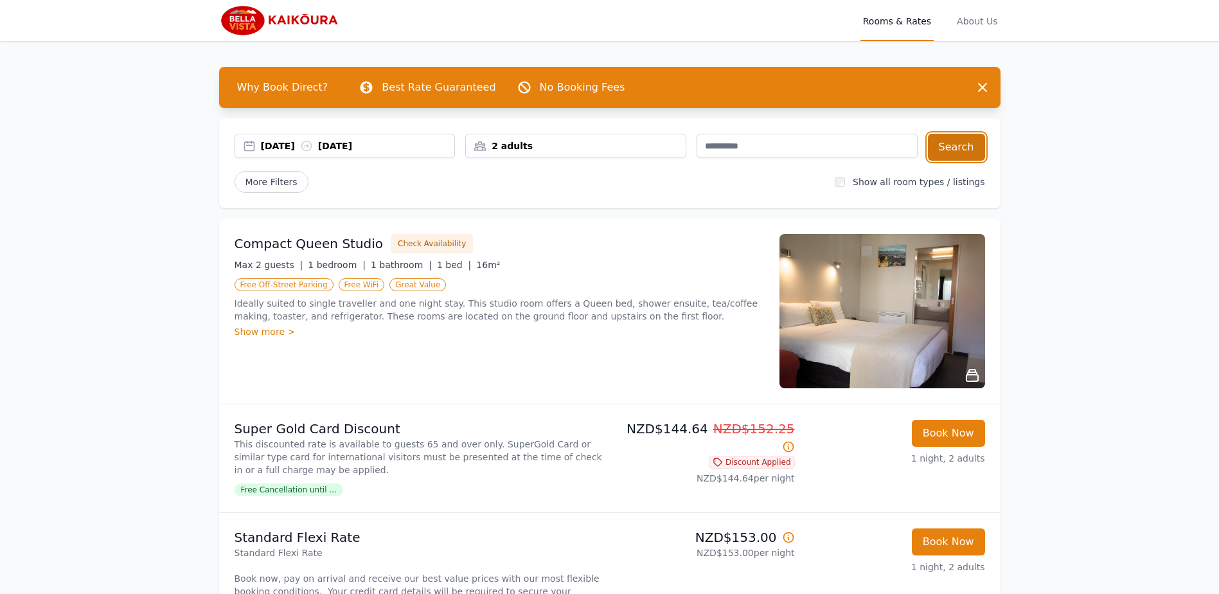
click at [955, 155] on button "Search" at bounding box center [956, 147] width 57 height 27
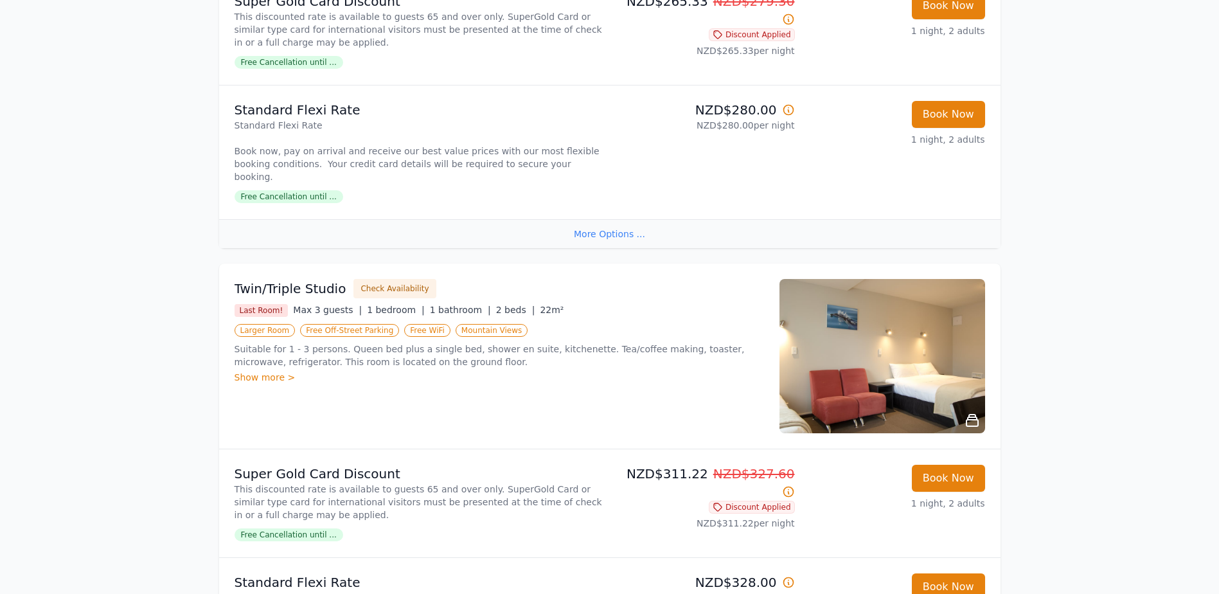
scroll to position [964, 0]
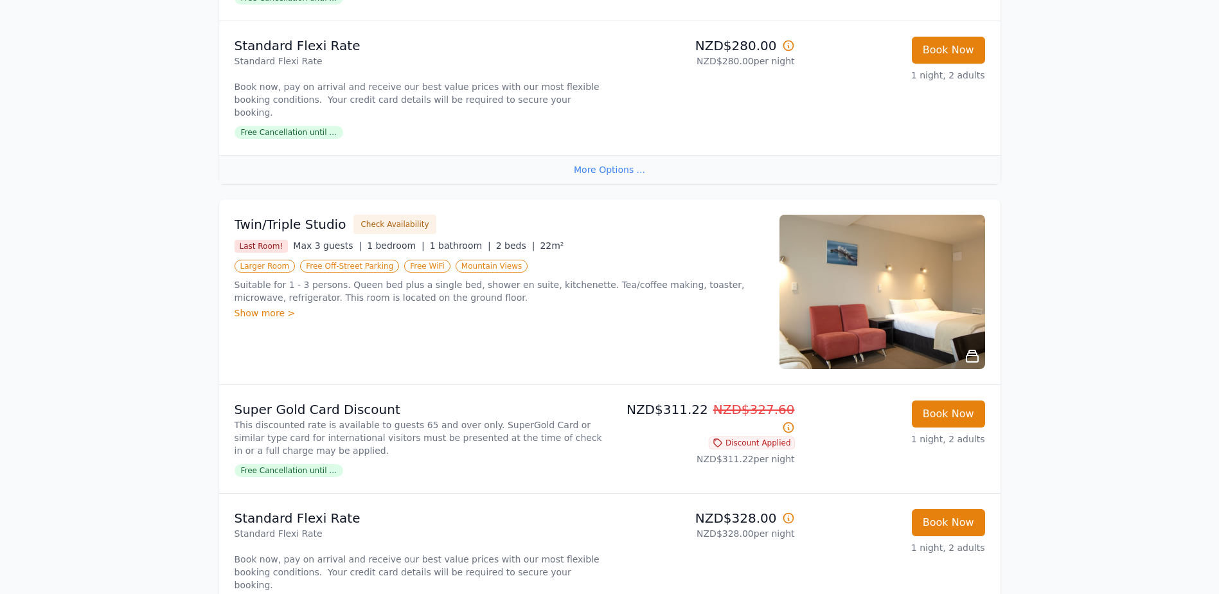
click at [790, 512] on icon at bounding box center [788, 518] width 13 height 13
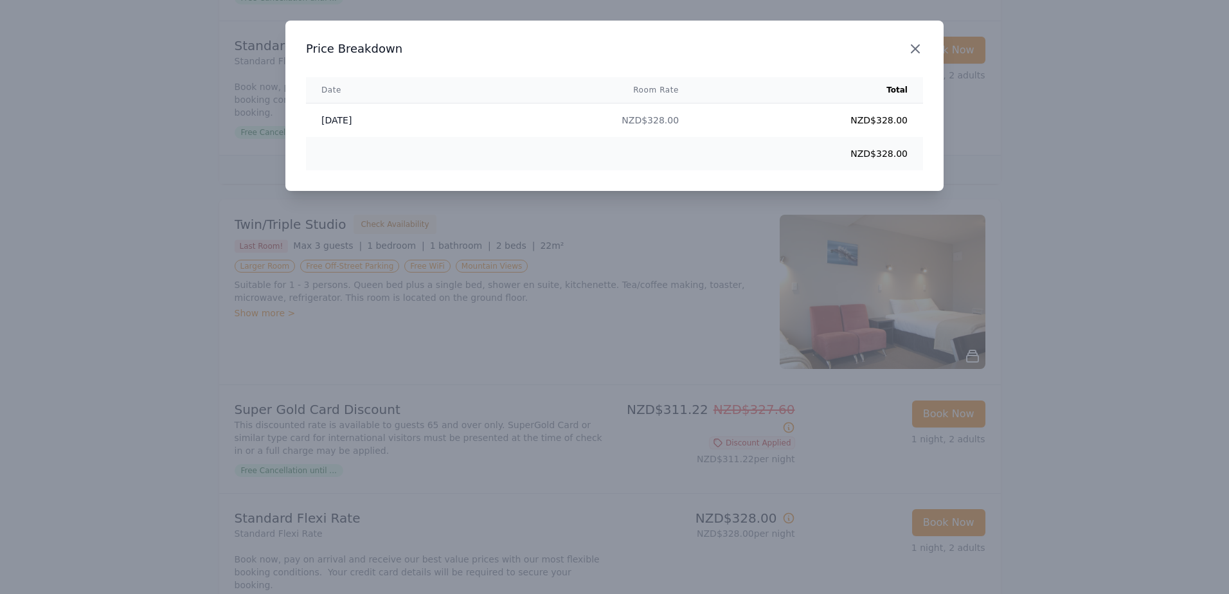
click at [914, 53] on icon "button" at bounding box center [914, 48] width 15 height 15
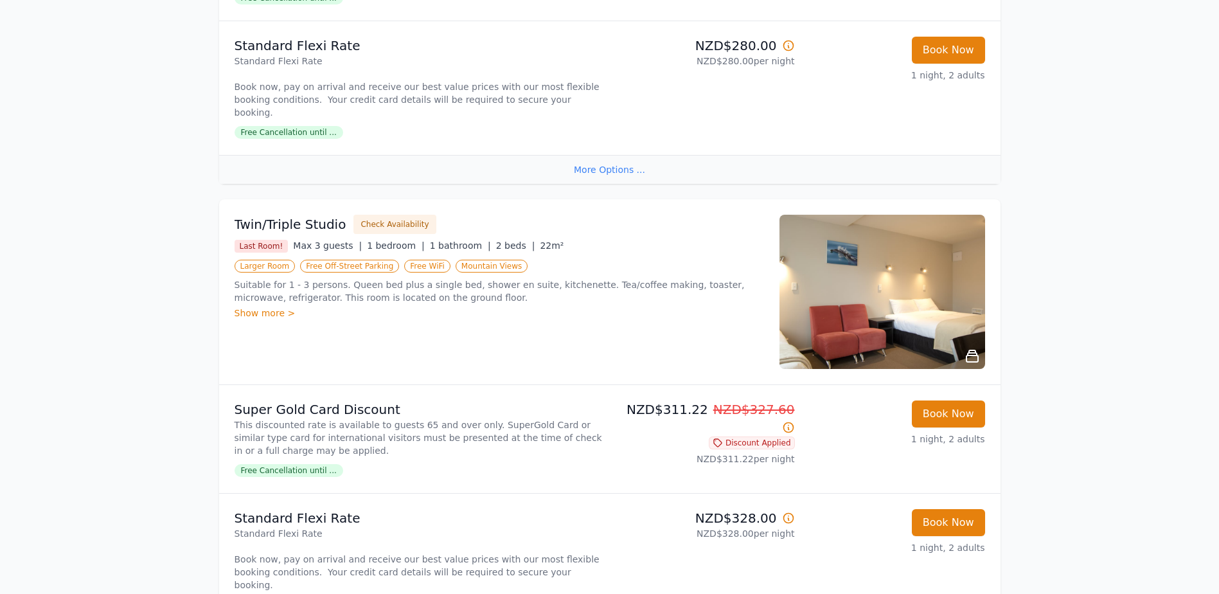
click at [342, 527] on p "Standard Flexi Rate Book now, pay on arrival and receive our best value prices …" at bounding box center [420, 559] width 370 height 64
click at [306, 509] on p "Standard Flexi Rate" at bounding box center [420, 518] width 370 height 18
click at [308, 509] on p "Standard Flexi Rate" at bounding box center [420, 518] width 370 height 18
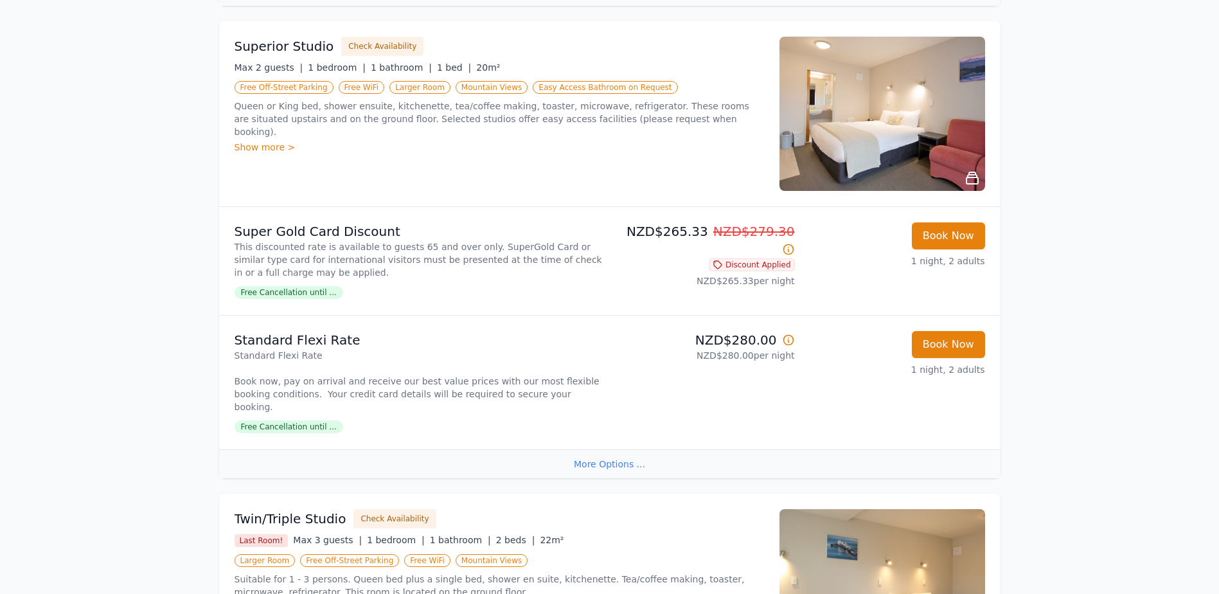
scroll to position [707, 0]
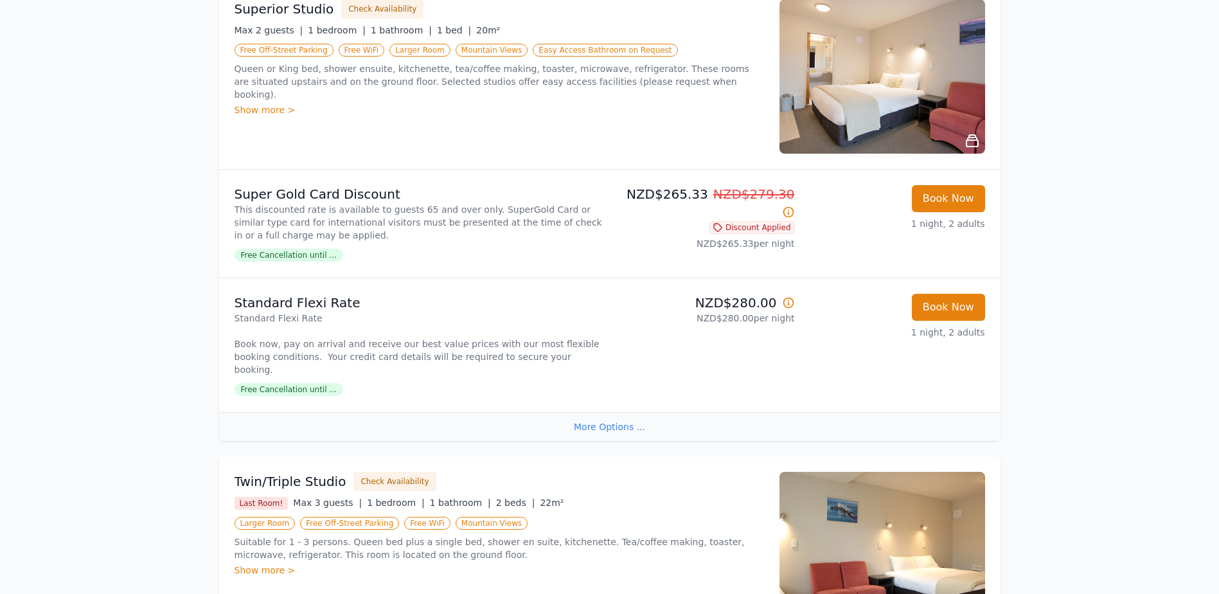
click at [661, 312] on p "NZD$280.00 per night" at bounding box center [705, 318] width 180 height 13
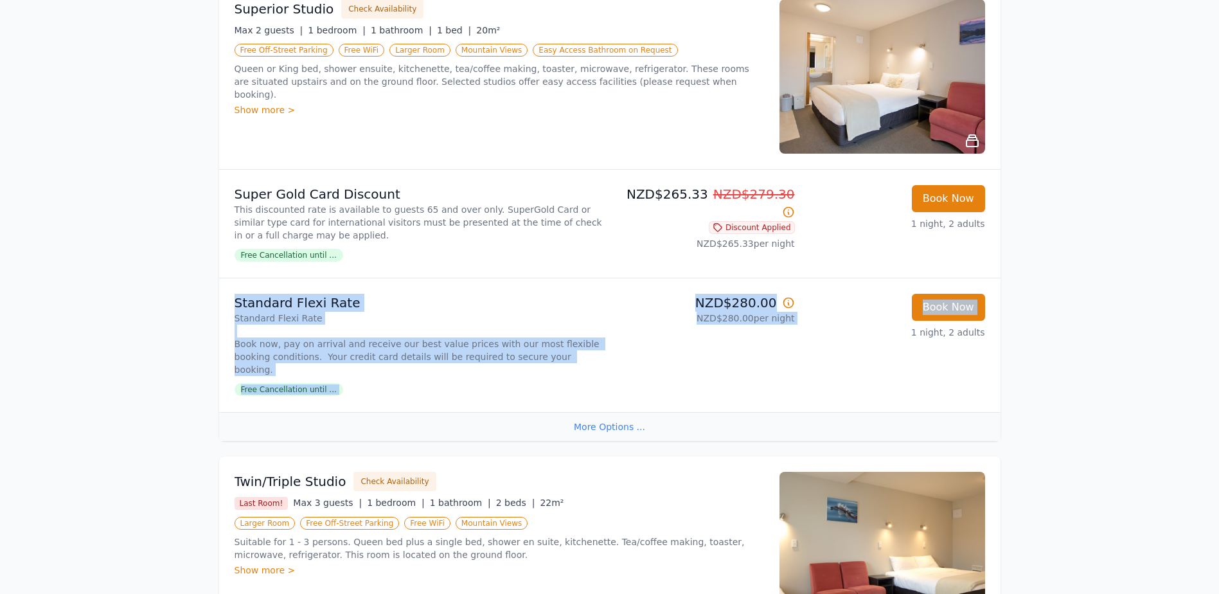
drag, startPoint x: 786, startPoint y: 331, endPoint x: 231, endPoint y: 275, distance: 557.4
click at [231, 278] on li "Standard Flexi Rate Standard Flexi Rate Book now, pay on arrival and receive ou…" at bounding box center [609, 345] width 781 height 134
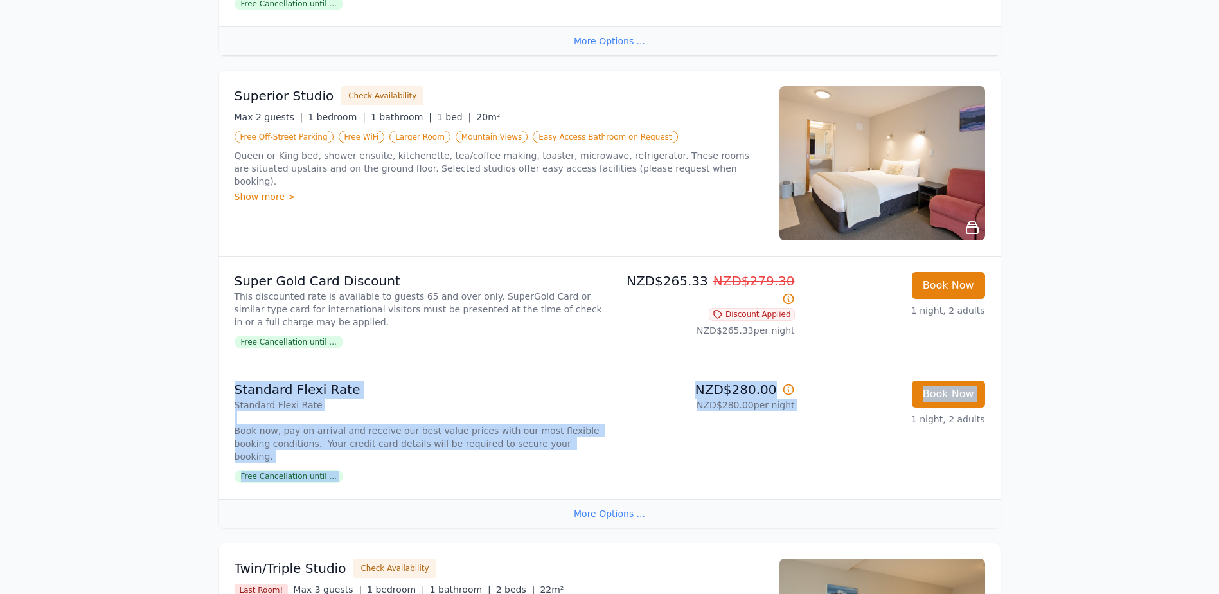
scroll to position [643, 0]
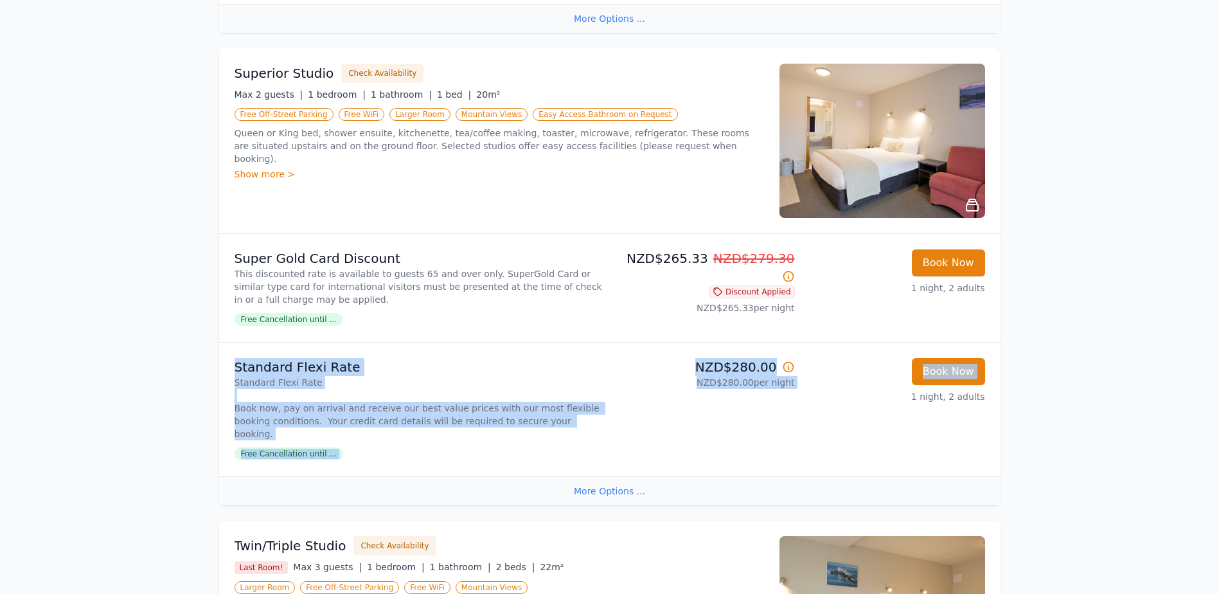
click at [752, 398] on div "NZD$280.00 NZD$280.00 per night" at bounding box center [705, 409] width 180 height 103
click at [406, 384] on p "Standard Flexi Rate Book now, pay on arrival and receive our best value prices …" at bounding box center [420, 408] width 370 height 64
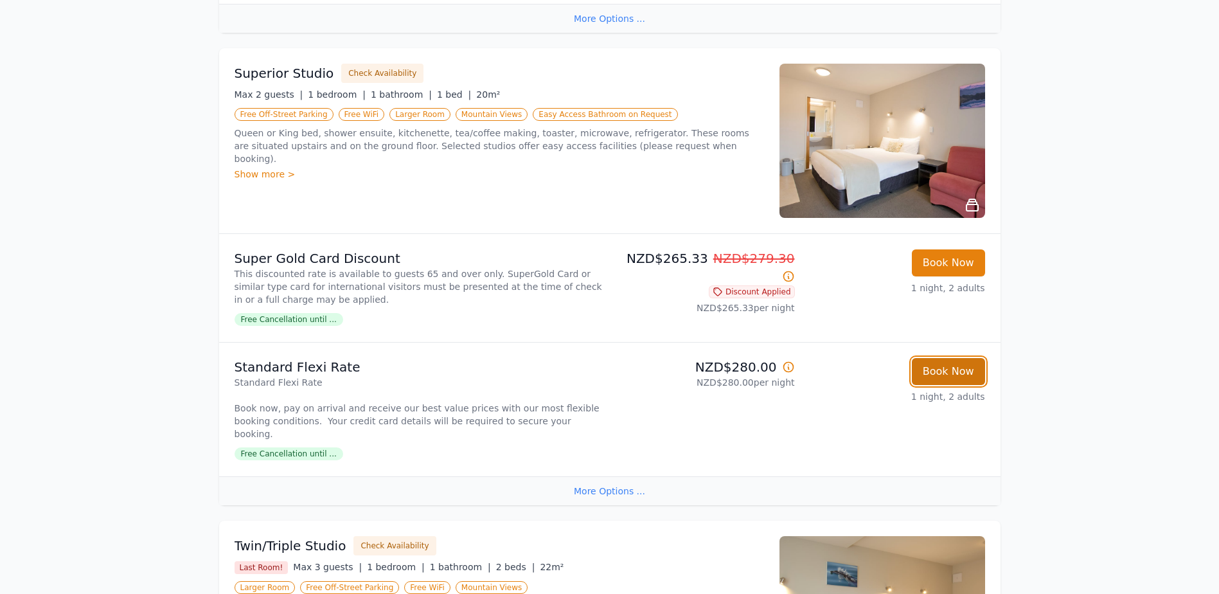
click at [929, 368] on button "Book Now" at bounding box center [948, 371] width 73 height 27
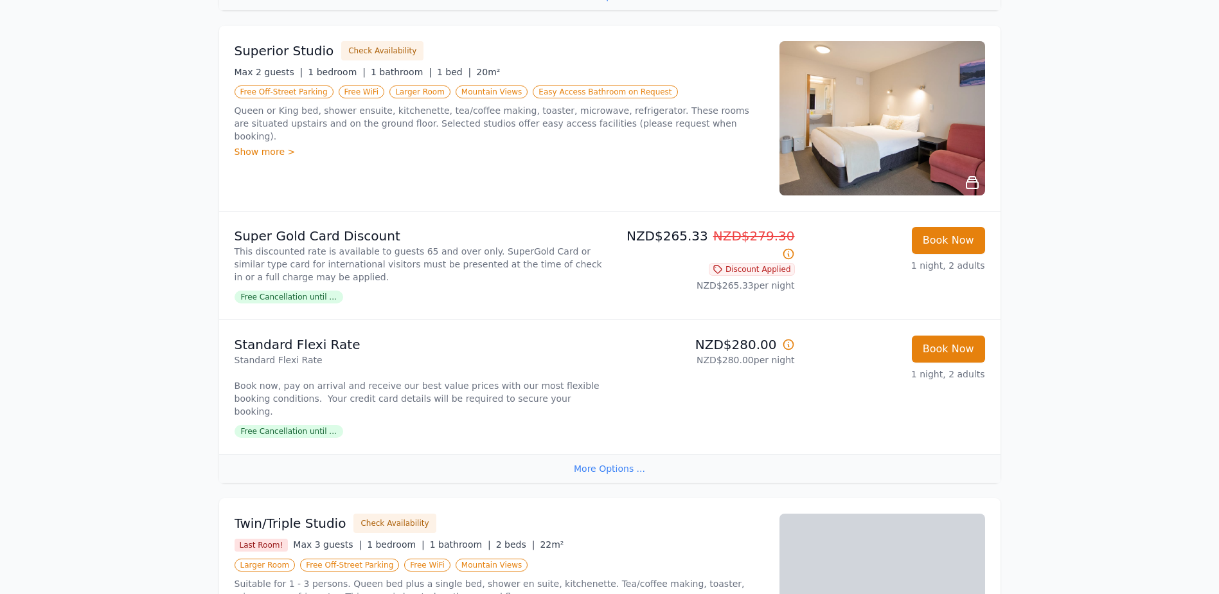
scroll to position [643, 0]
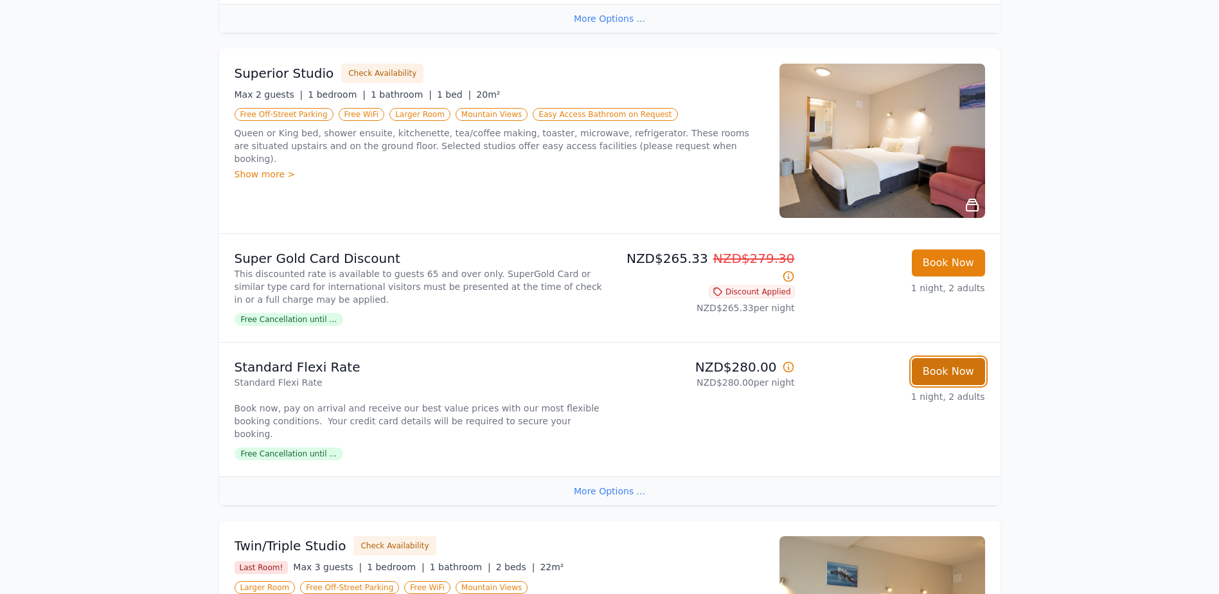
click at [935, 358] on button "Book Now" at bounding box center [948, 371] width 73 height 27
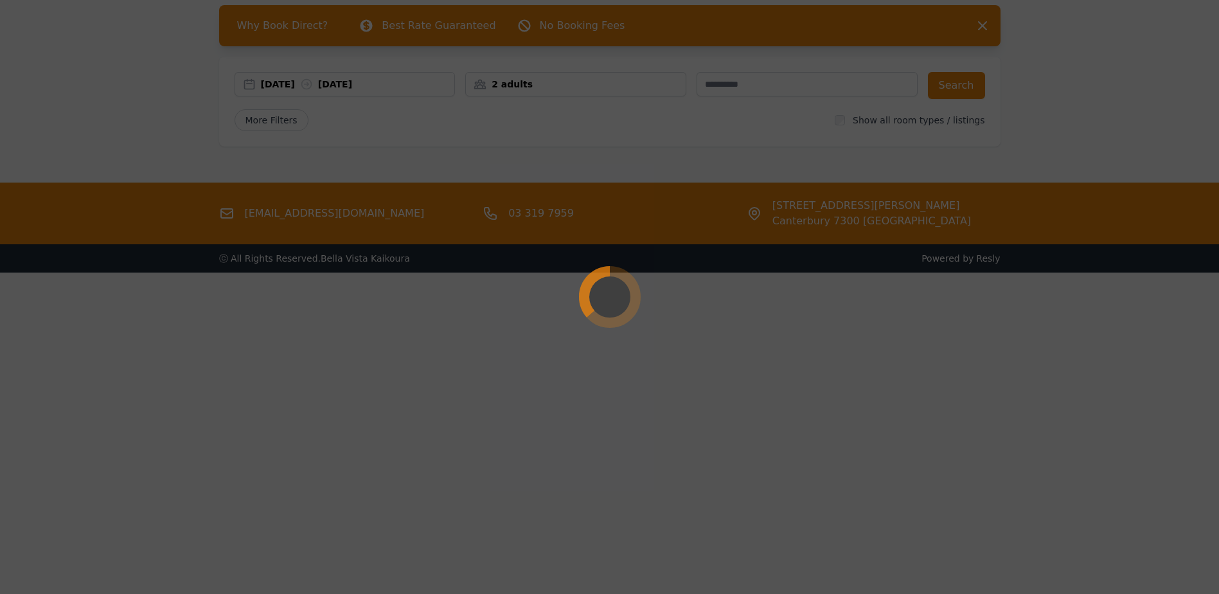
scroll to position [62, 0]
select select "**"
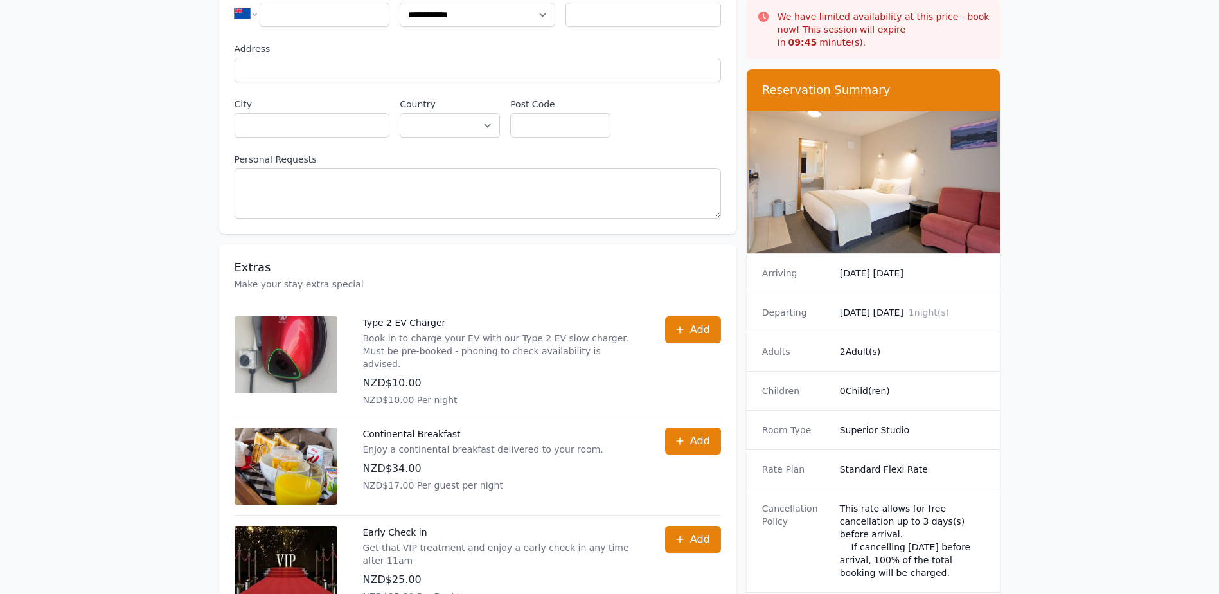
scroll to position [125, 0]
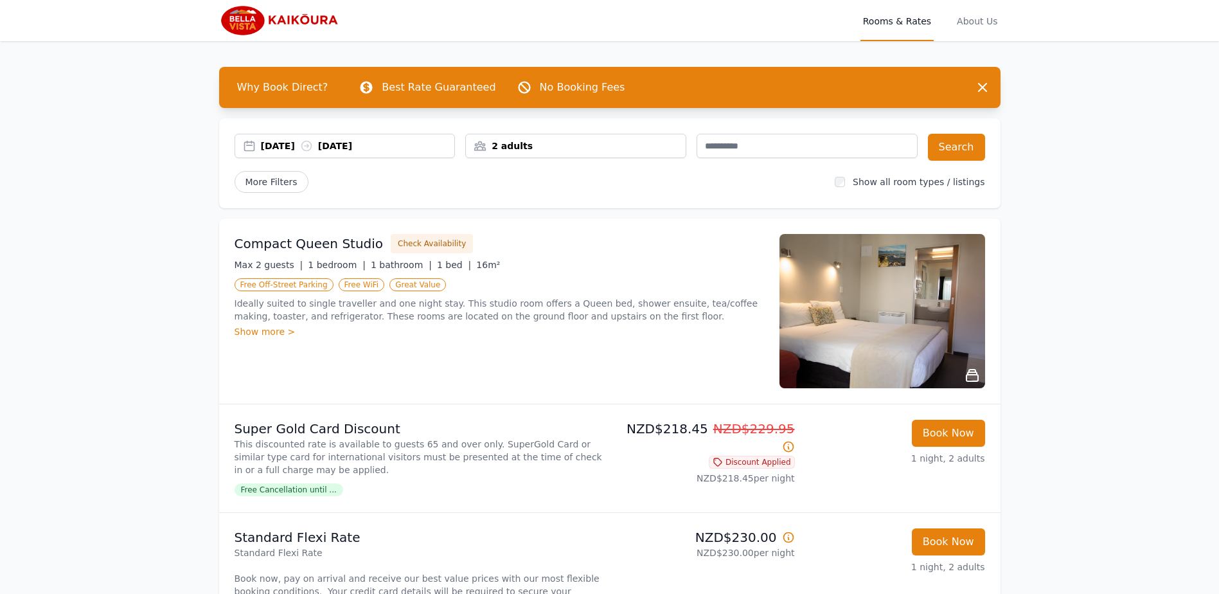
click at [409, 146] on div "10 Feb 2026 11 Feb 2026" at bounding box center [358, 145] width 194 height 13
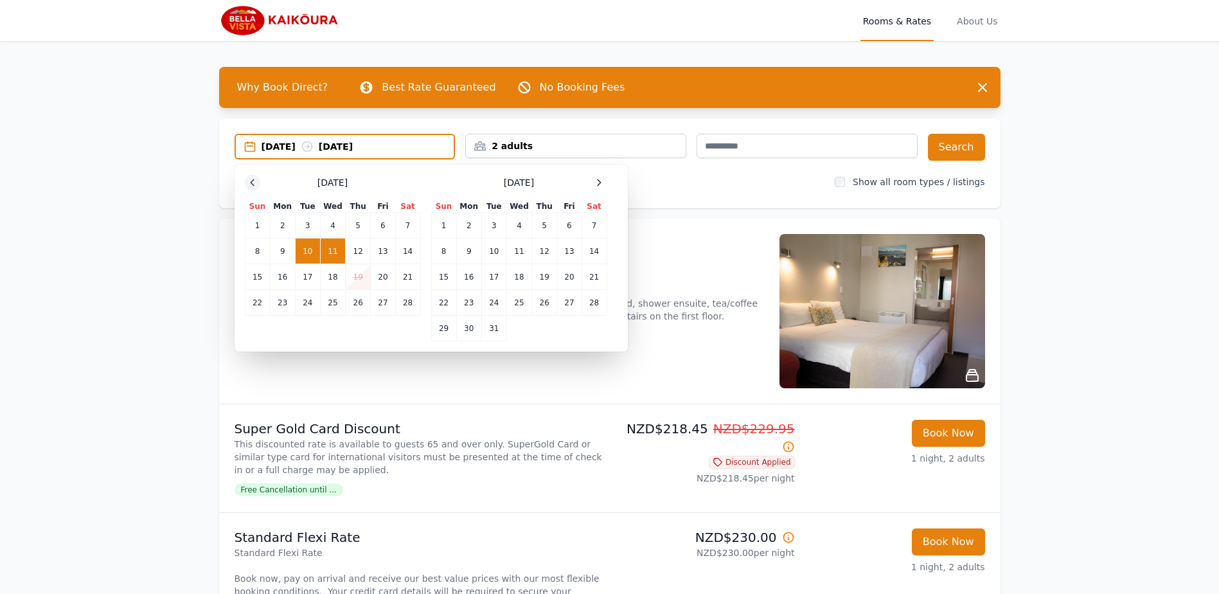
click at [258, 180] on div at bounding box center [252, 182] width 15 height 15
click at [259, 181] on div at bounding box center [252, 182] width 15 height 15
click at [409, 273] on td "20" at bounding box center [407, 277] width 25 height 26
click at [251, 302] on td "21" at bounding box center [257, 303] width 25 height 26
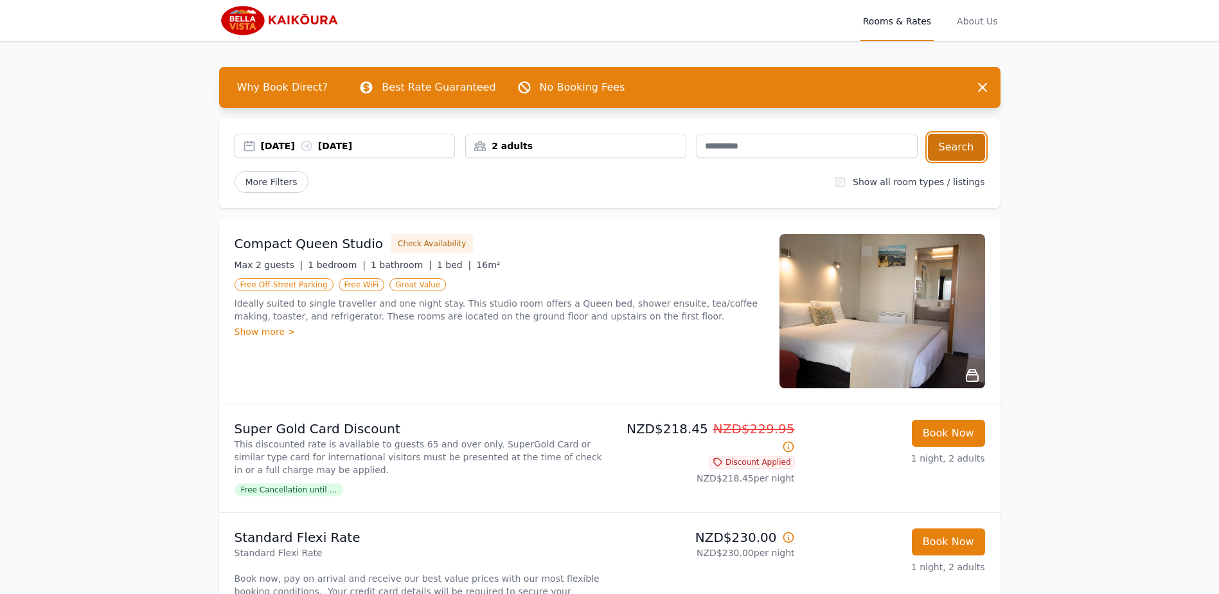
click at [970, 147] on button "Search" at bounding box center [956, 147] width 57 height 27
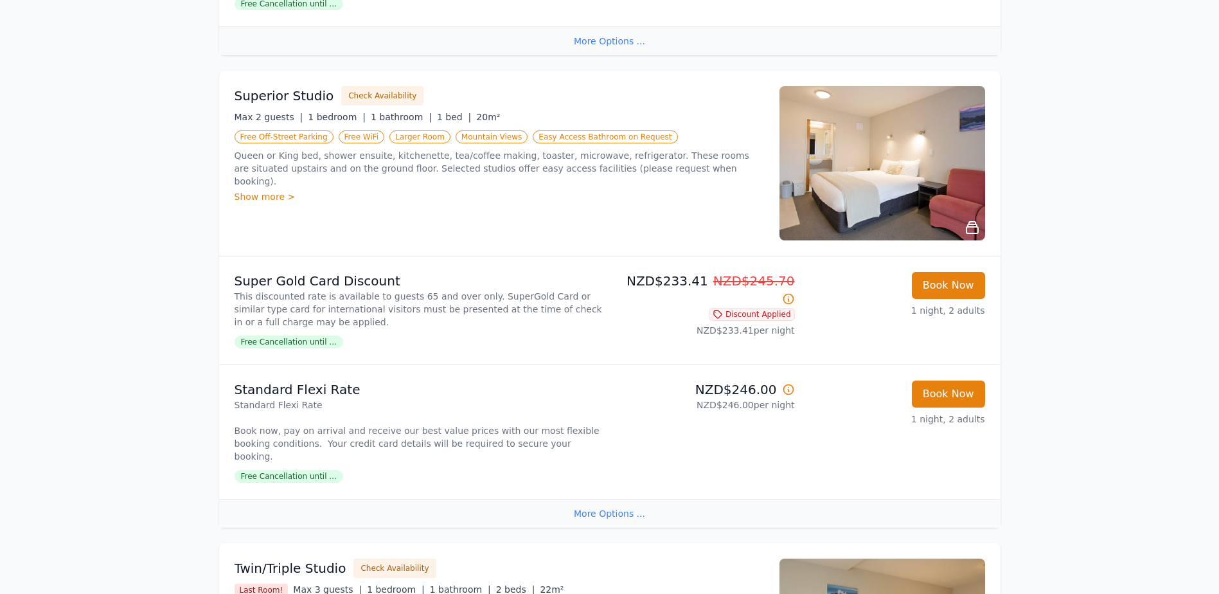
scroll to position [643, 0]
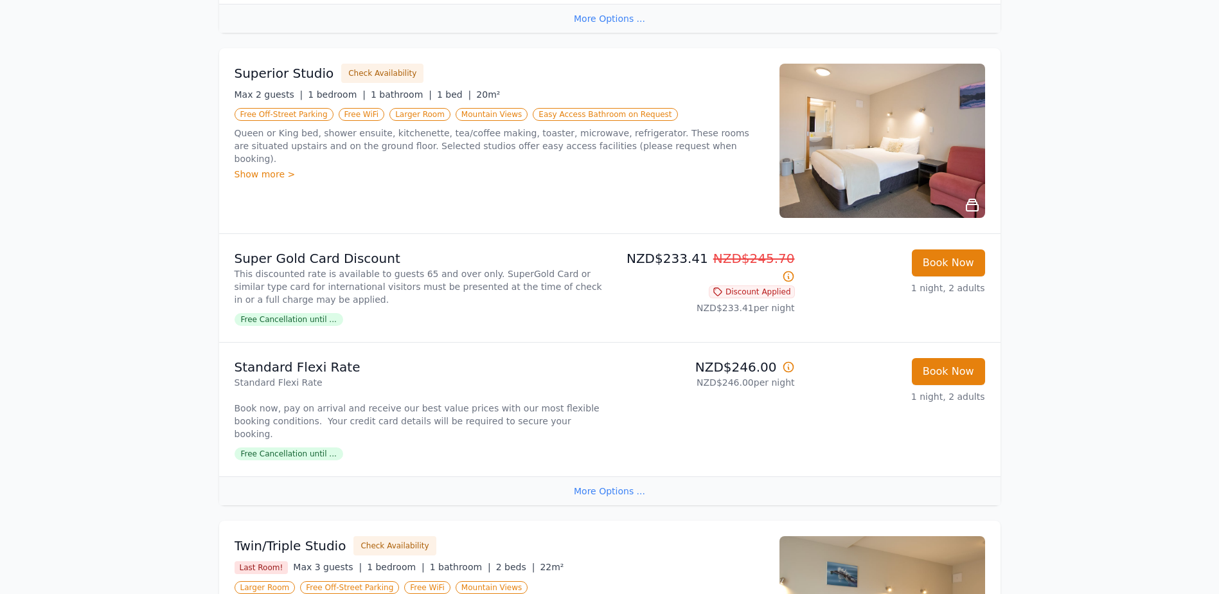
click at [82, 224] on div "Open main menu Rooms & Rates About Us Why Book Direct? Best Rate Guaranteed No …" at bounding box center [609, 461] width 1219 height 2208
click at [168, 364] on div "Open main menu Rooms & Rates About Us Why Book Direct? Best Rate Guaranteed No …" at bounding box center [609, 461] width 1219 height 2208
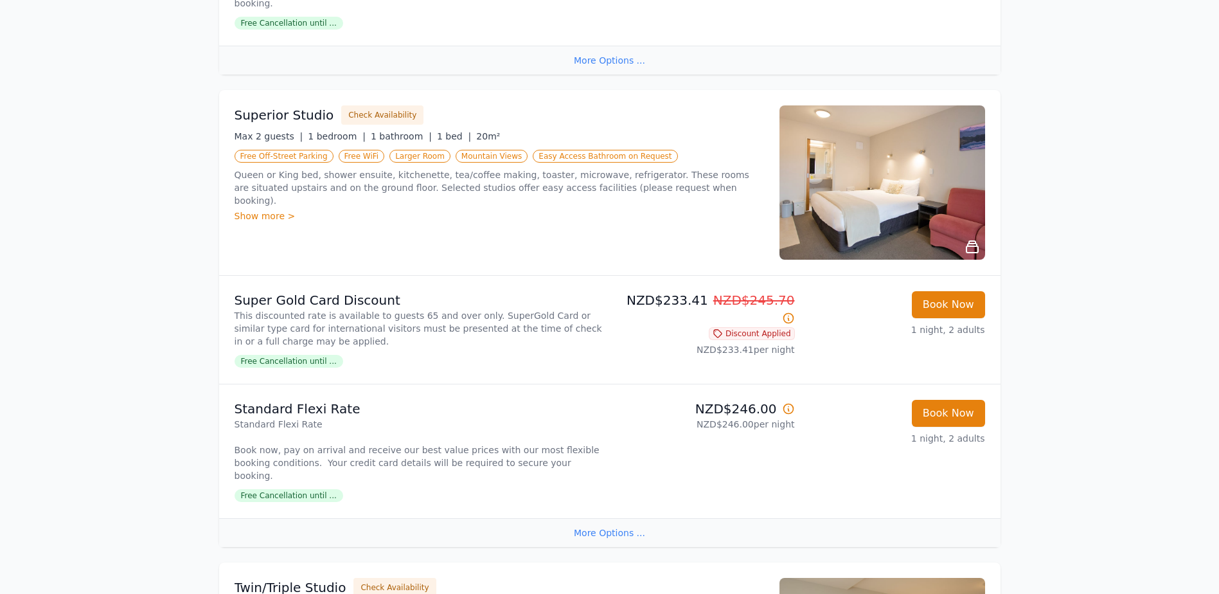
scroll to position [578, 0]
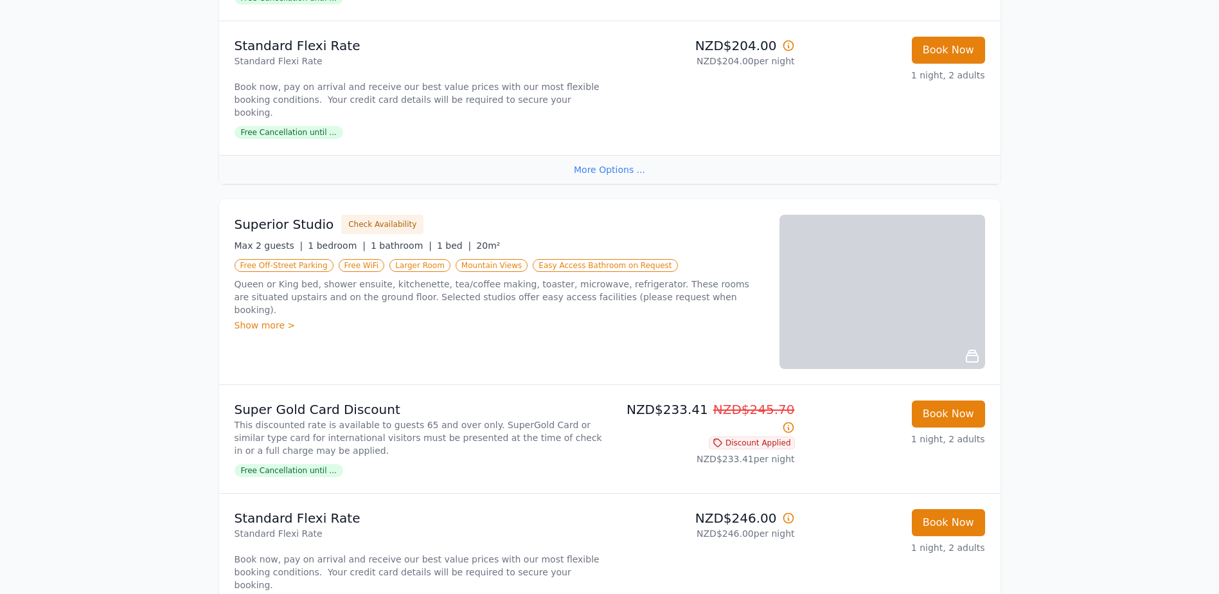
scroll to position [514, 0]
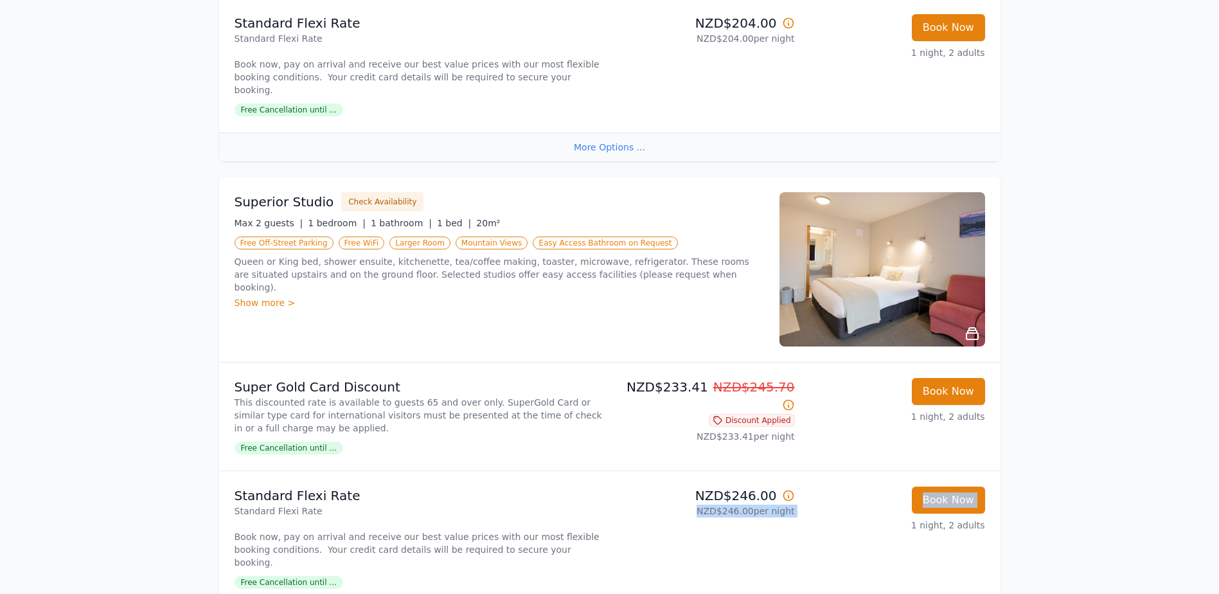
drag, startPoint x: 803, startPoint y: 501, endPoint x: 710, endPoint y: 504, distance: 92.6
click at [710, 504] on li "Standard Flexi Rate Standard Flexi Rate Book now, pay on arrival and receive ou…" at bounding box center [609, 537] width 781 height 134
click at [625, 486] on p "NZD$246.00" at bounding box center [705, 495] width 180 height 18
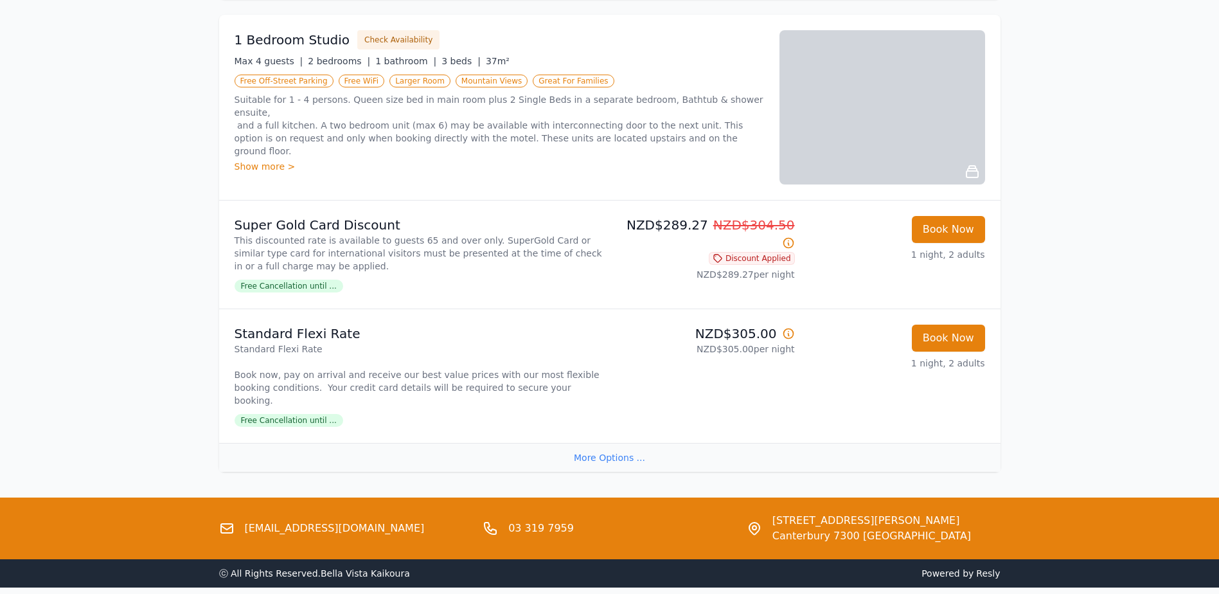
scroll to position [1624, 0]
